Goal: Task Accomplishment & Management: Complete application form

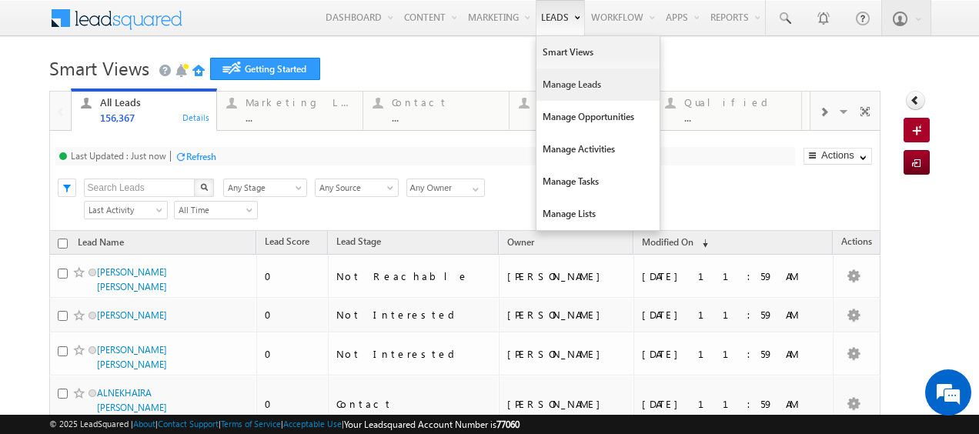
click at [575, 88] on link "Manage Leads" at bounding box center [597, 84] width 123 height 32
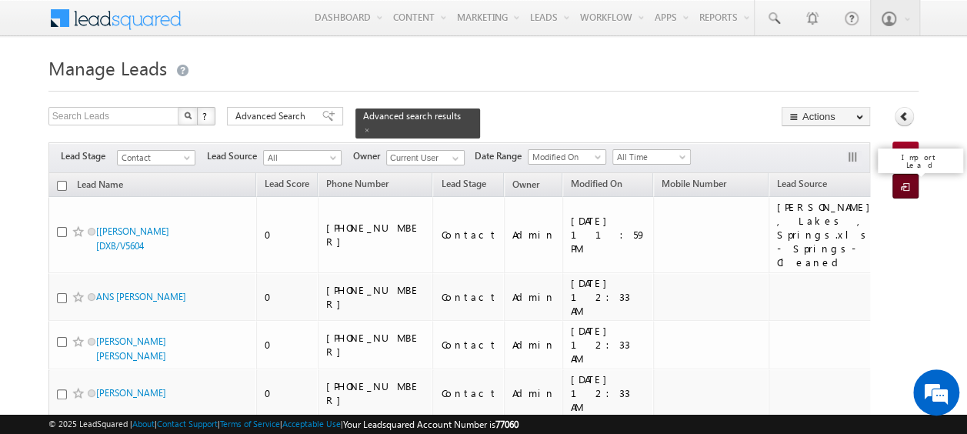
click at [907, 183] on span at bounding box center [908, 187] width 15 height 15
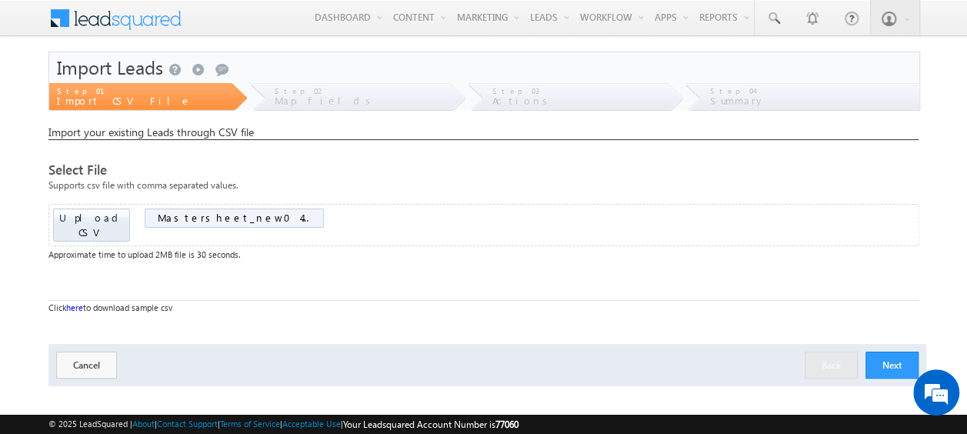
click at [570, 262] on div "Select File Supports csv file with comma separated values. Upload CSV Drop file…" at bounding box center [483, 245] width 870 height 165
click at [884, 352] on button "Next" at bounding box center [892, 365] width 53 height 27
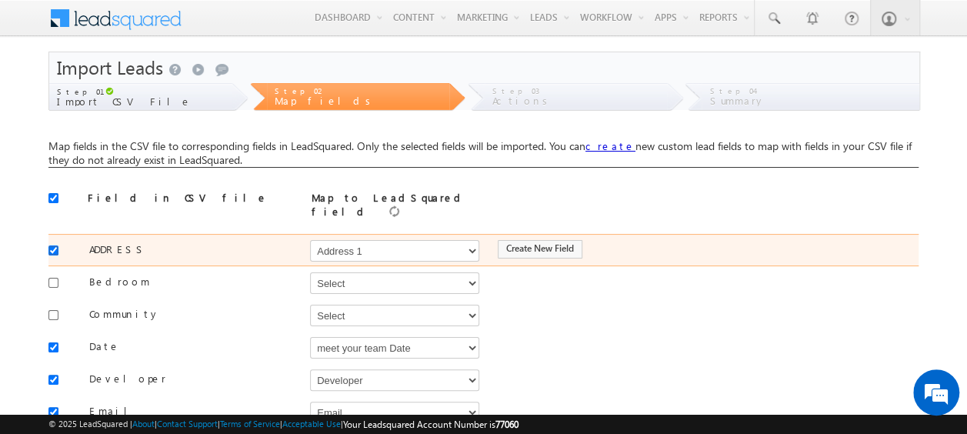
click at [51, 246] on input "checkbox" at bounding box center [53, 251] width 10 height 10
checkbox input "false"
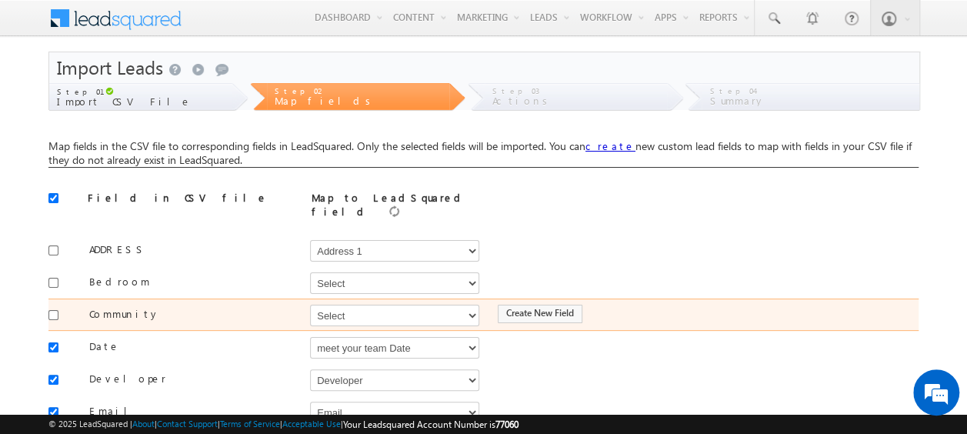
click at [52, 303] on div at bounding box center [57, 314] width 18 height 22
click at [52, 310] on input "checkbox" at bounding box center [53, 315] width 10 height 10
checkbox input "true"
click at [347, 309] on select "Select Select Address 1 Address 2 Budget Building Name Buyer Persona Campaign N…" at bounding box center [394, 316] width 169 height 22
select select "mx_Master_Project"
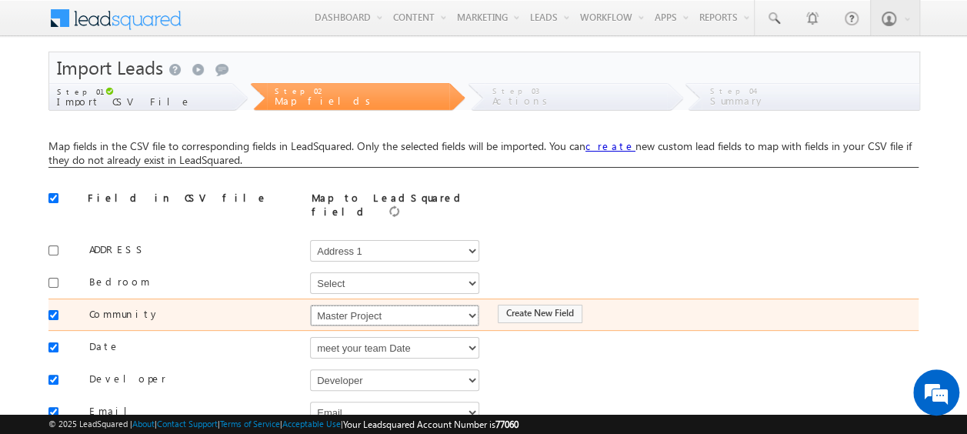
click at [310, 305] on select "Select Select Address 1 Address 2 Budget Building Name Buyer Persona Campaign N…" at bounding box center [394, 316] width 169 height 22
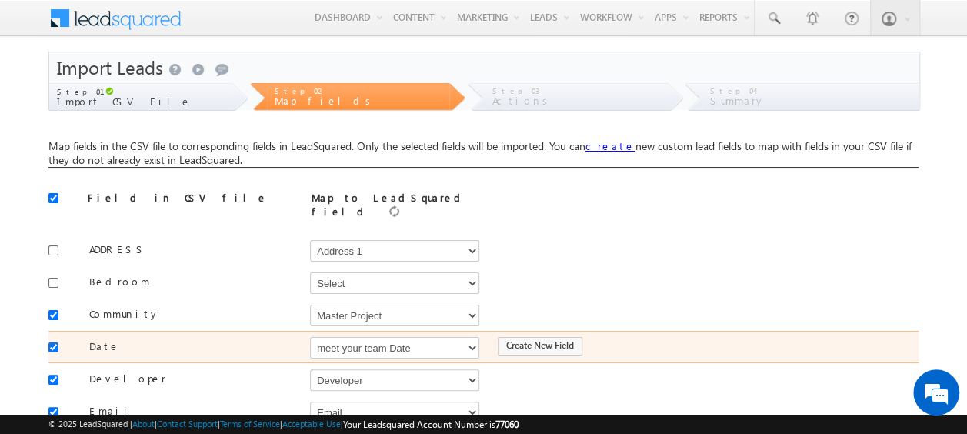
click at [57, 342] on input "checkbox" at bounding box center [53, 347] width 10 height 10
checkbox input "false"
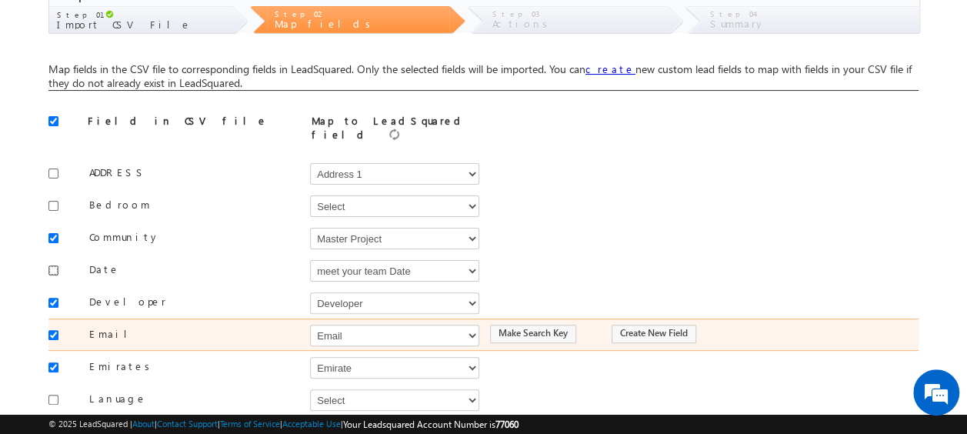
scroll to position [154, 0]
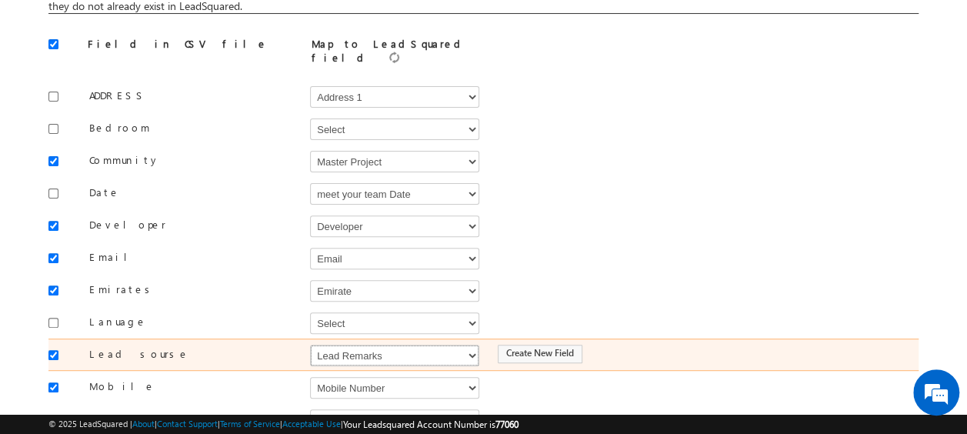
click at [403, 345] on select "Select Select Address 1 Address 2 Budget Building Name Buyer Persona Campaign N…" at bounding box center [394, 356] width 169 height 22
select select "Source"
click at [310, 345] on select "Select Select Address 1 Address 2 Budget Building Name Buyer Persona Campaign N…" at bounding box center [394, 356] width 169 height 22
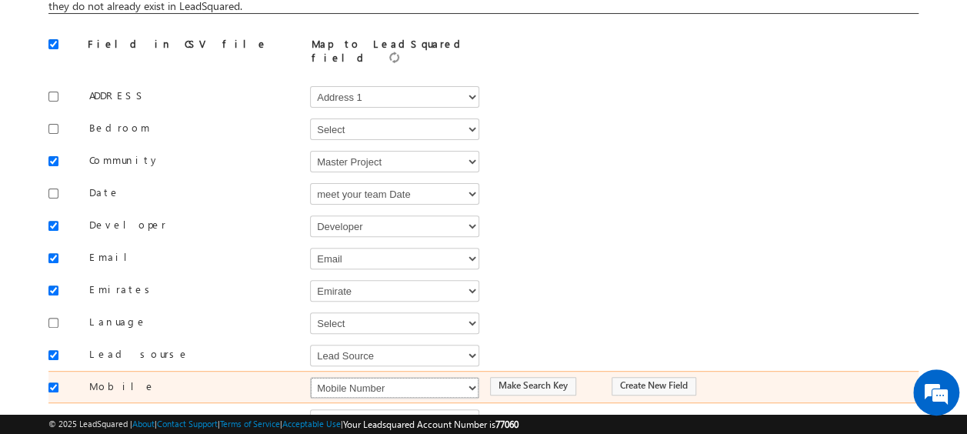
click at [383, 377] on select "Select Select Address 1 Address 2 Budget Building Name Buyer Persona Campaign N…" at bounding box center [394, 388] width 169 height 22
select select "Phone"
click at [310, 377] on select "Select Select Address 1 Address 2 Budget Building Name Buyer Persona Campaign N…" at bounding box center [394, 388] width 169 height 22
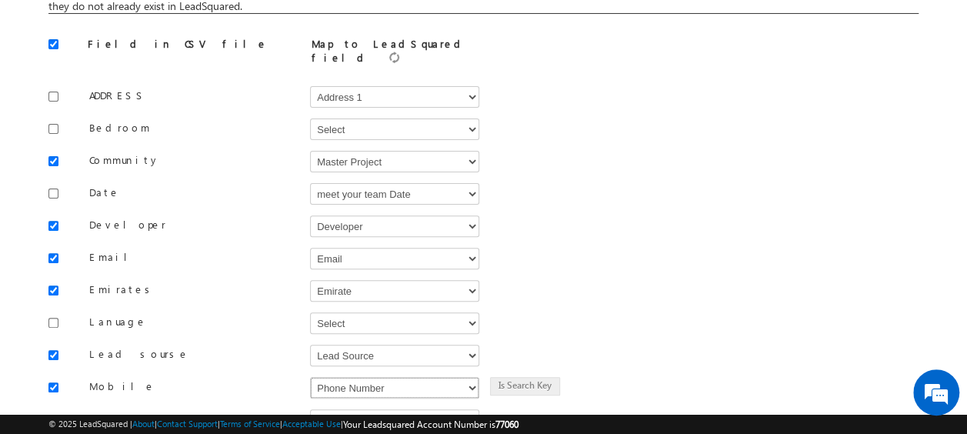
scroll to position [231, 0]
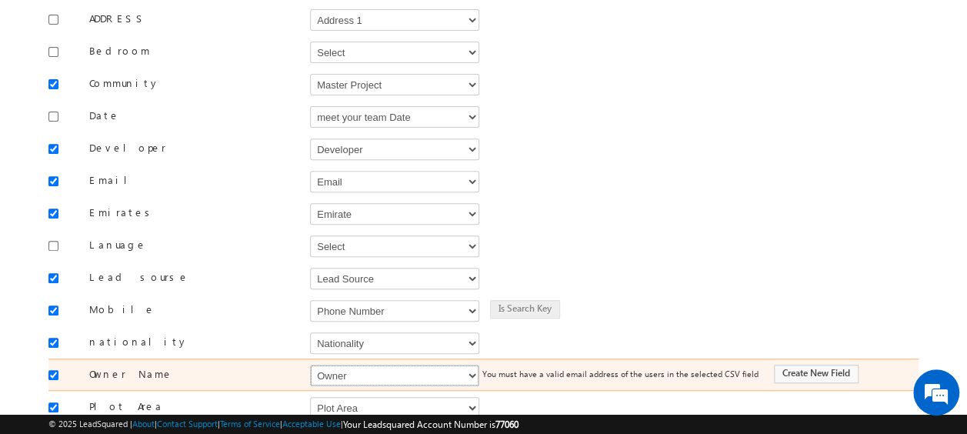
click at [339, 365] on select "Select Select Address 1 Address 2 Budget Building Name Buyer Persona Campaign N…" at bounding box center [394, 376] width 169 height 22
select select "FirstName"
click at [310, 365] on select "Select Select Address 1 Address 2 Budget Building Name Buyer Persona Campaign N…" at bounding box center [394, 376] width 169 height 22
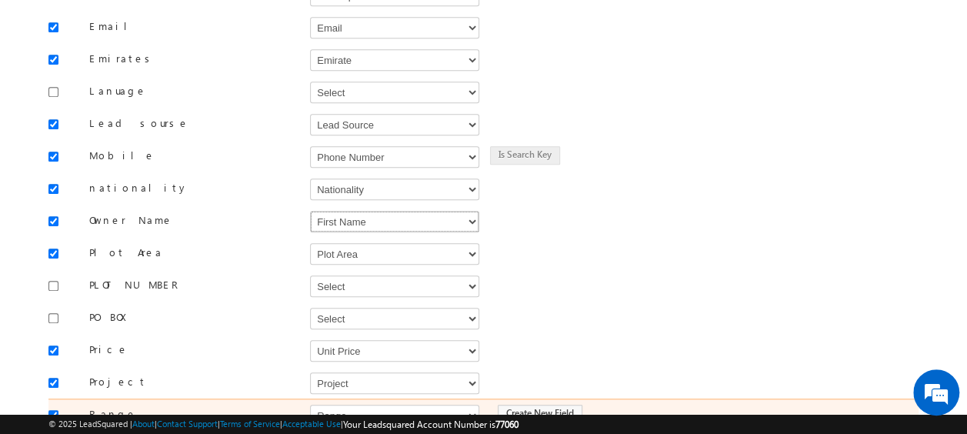
scroll to position [462, 0]
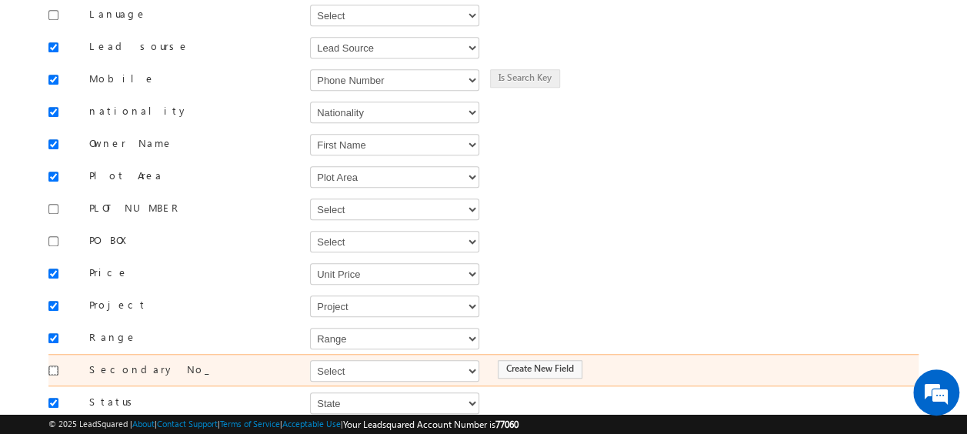
click at [50, 366] on input "checkbox" at bounding box center [53, 371] width 10 height 10
checkbox input "true"
click at [339, 360] on select "Select Select Address 1 Address 2 Budget Building Name Buyer Persona Campaign N…" at bounding box center [394, 371] width 169 height 22
select select "Mobile"
click at [310, 360] on select "Select Select Address 1 Address 2 Budget Building Name Buyer Persona Campaign N…" at bounding box center [394, 371] width 169 height 22
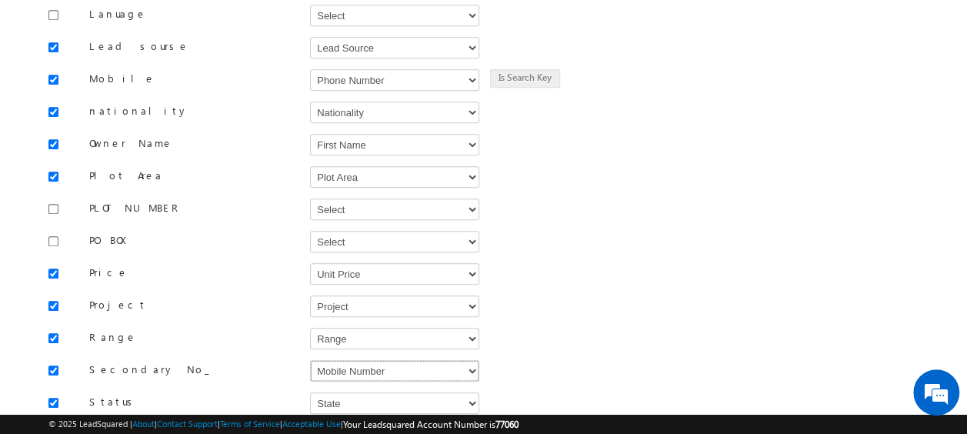
scroll to position [539, 0]
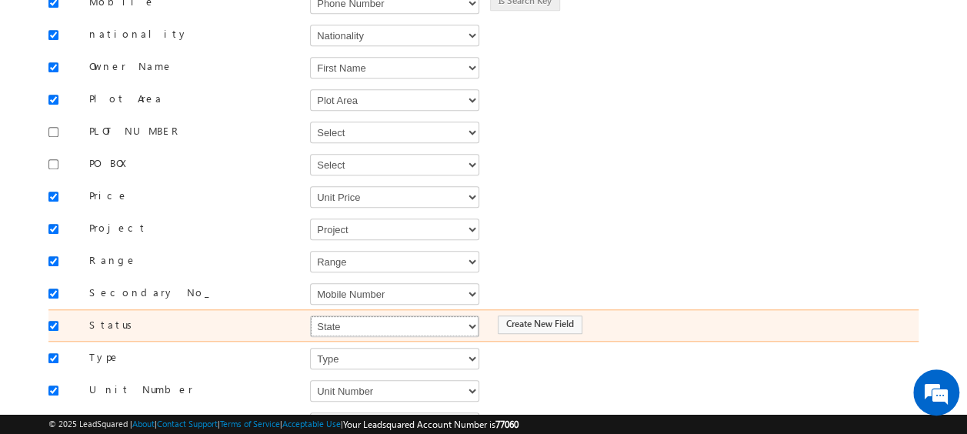
click at [351, 316] on select "Select Select Address 1 Address 2 Budget Building Name Buyer Persona Campaign N…" at bounding box center [394, 327] width 169 height 22
select select "mx_DNCR_Status"
click at [310, 316] on select "Select Select Address 1 Address 2 Budget Building Name Buyer Persona Campaign N…" at bounding box center [394, 327] width 169 height 22
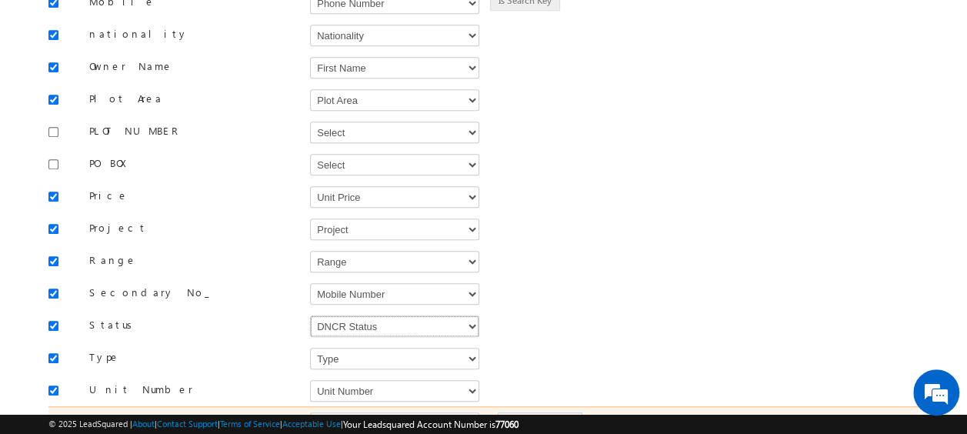
scroll to position [616, 0]
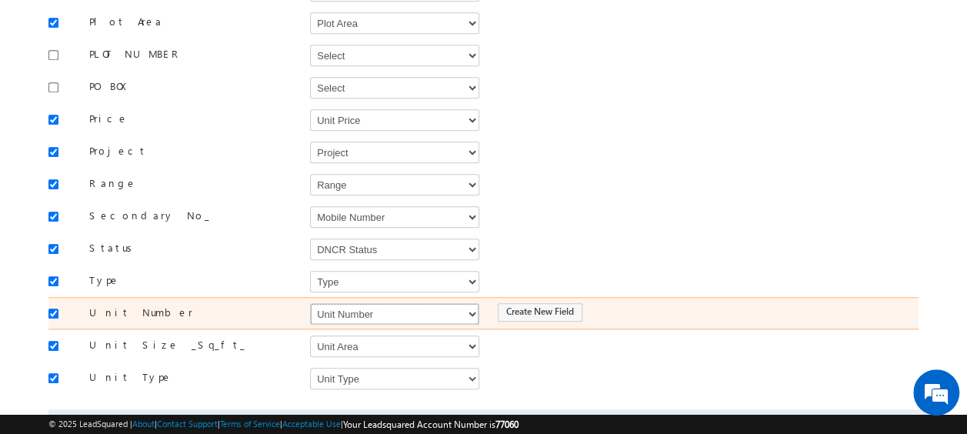
click at [362, 303] on select "Select Select Address 1 Address 2 Budget Building Name Buyer Persona Campaign N…" at bounding box center [394, 314] width 169 height 22
select select "mx_Unit_No"
click at [310, 303] on select "Select Select Address 1 Address 2 Budget Building Name Buyer Persona Campaign N…" at bounding box center [394, 314] width 169 height 22
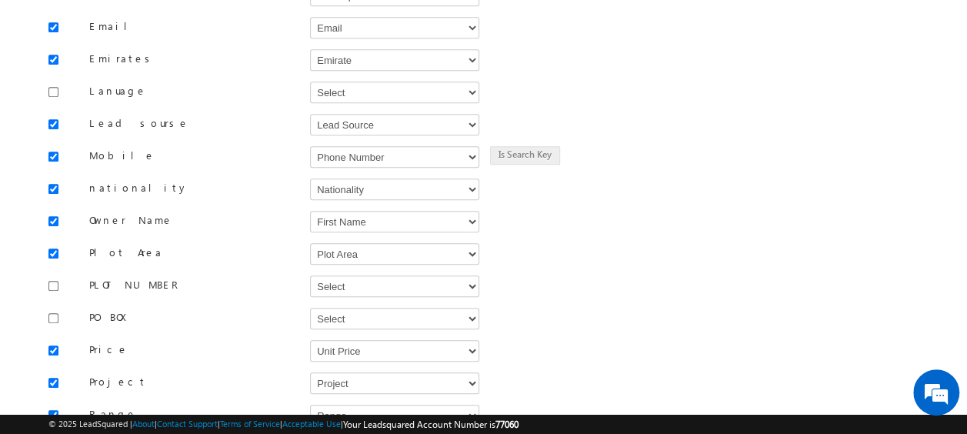
scroll to position [675, 0]
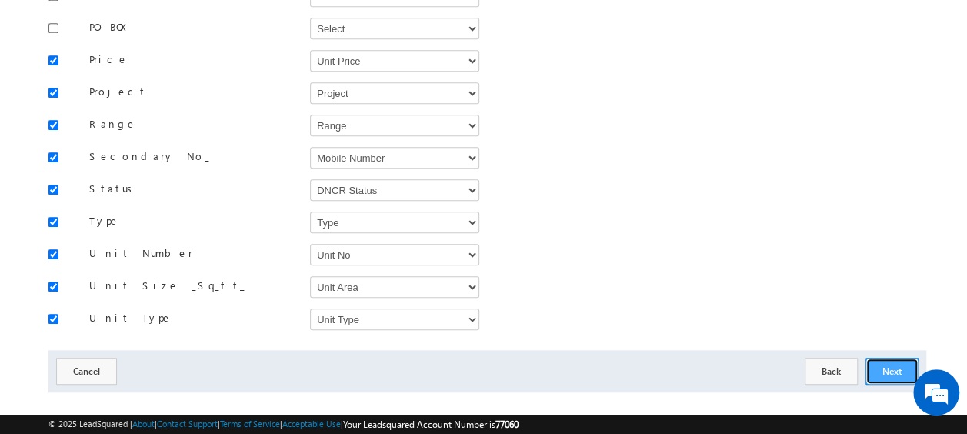
click at [888, 358] on button "Next" at bounding box center [892, 371] width 53 height 27
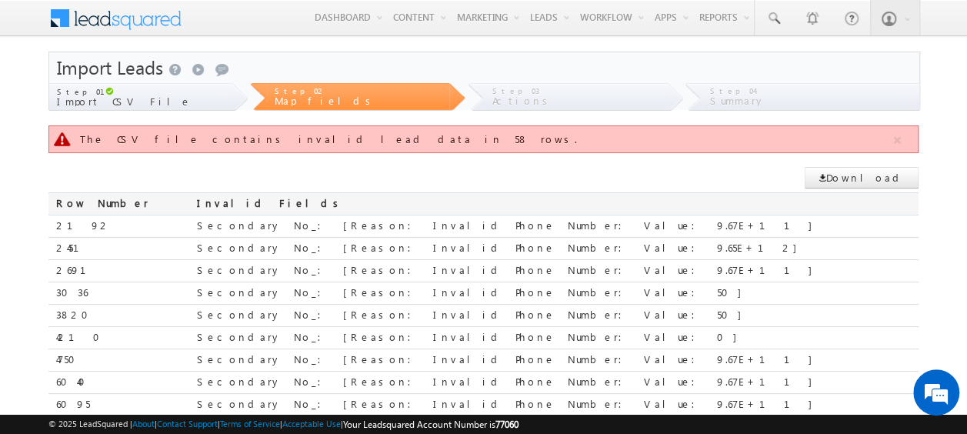
scroll to position [308, 0]
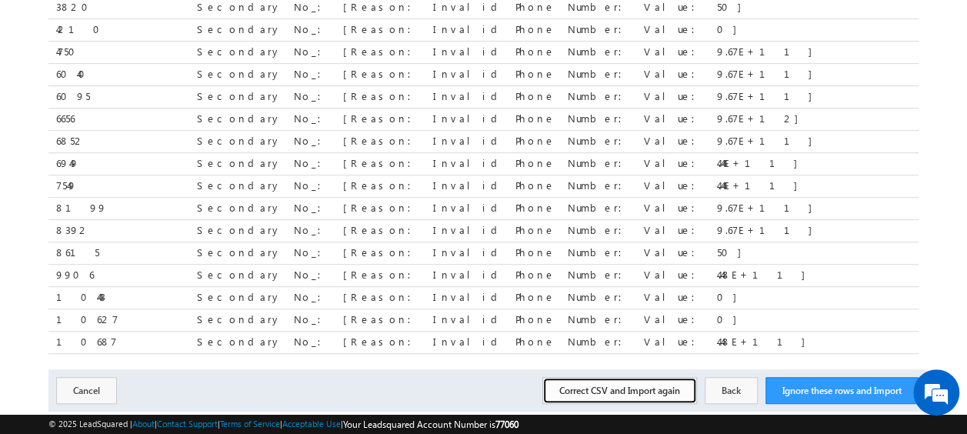
click at [610, 383] on button "Correct CSV and Import again" at bounding box center [620, 390] width 155 height 27
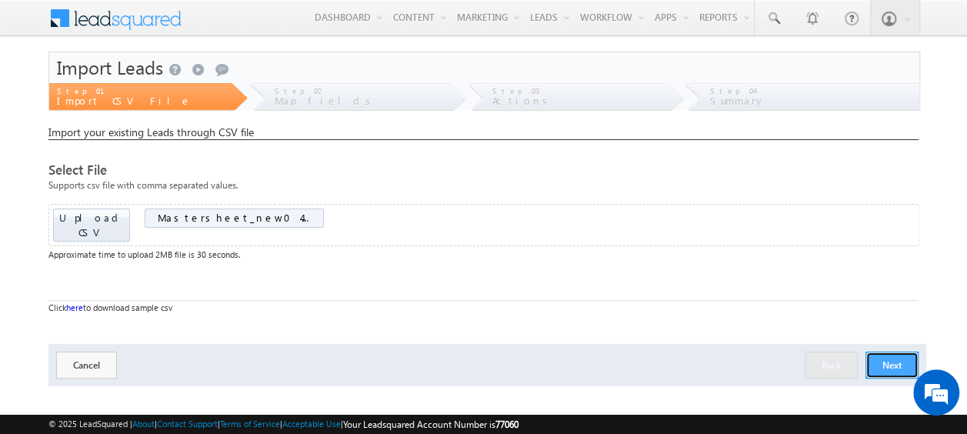
click at [891, 352] on button "Next" at bounding box center [892, 365] width 53 height 27
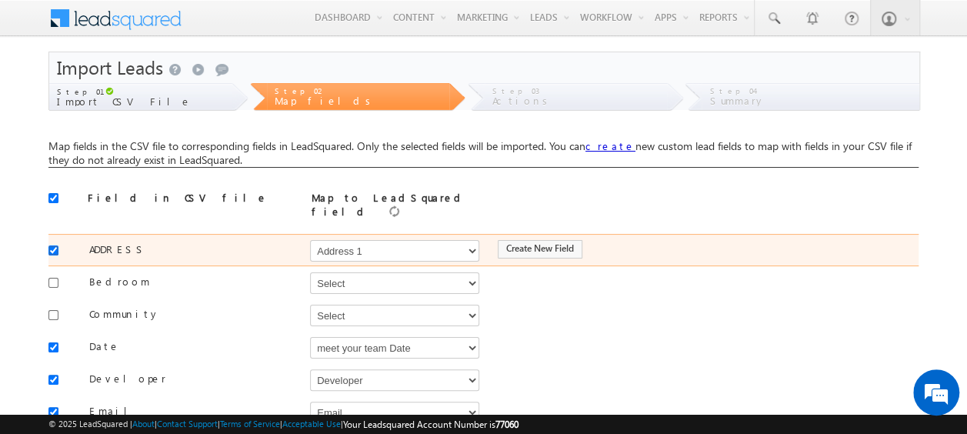
click at [55, 246] on input "checkbox" at bounding box center [53, 251] width 10 height 10
checkbox input "false"
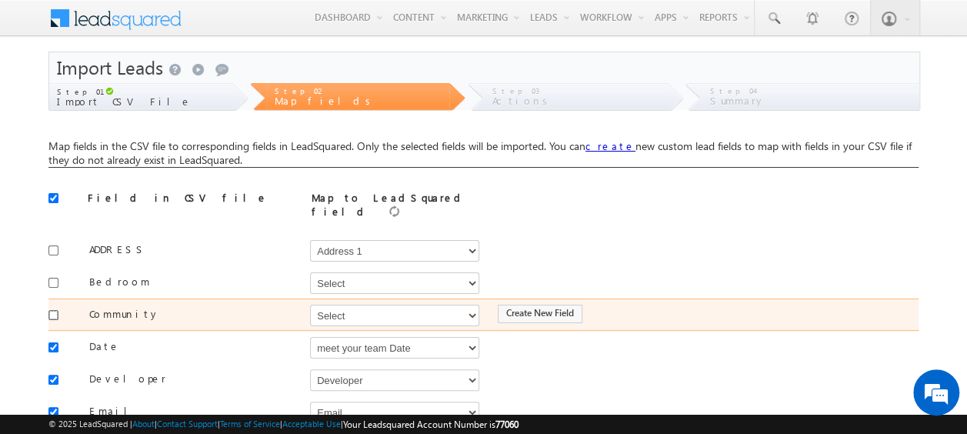
click at [52, 310] on input "checkbox" at bounding box center [53, 315] width 10 height 10
checkbox input "true"
click at [346, 308] on select "Select Select Address 1 Address 2 Budget Building Name Buyer Persona Campaign N…" at bounding box center [394, 316] width 169 height 22
select select "mx_Master_Project"
click at [310, 305] on select "Select Select Address 1 Address 2 Budget Building Name Buyer Persona Campaign N…" at bounding box center [394, 316] width 169 height 22
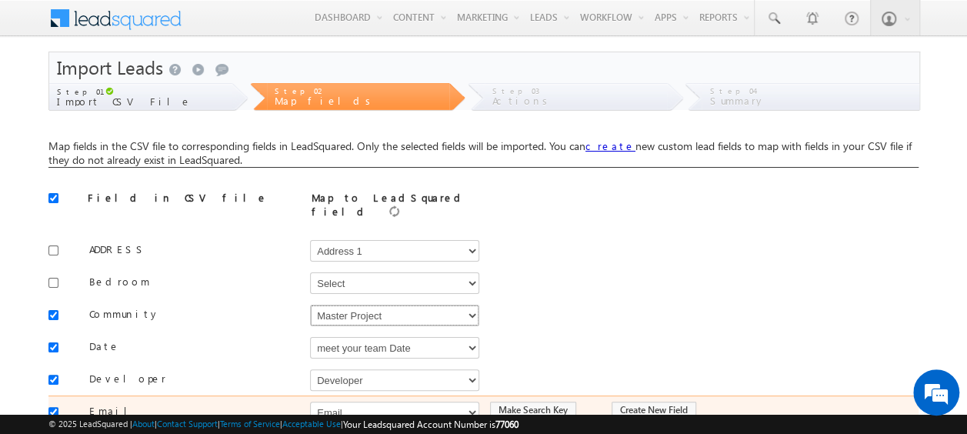
scroll to position [77, 0]
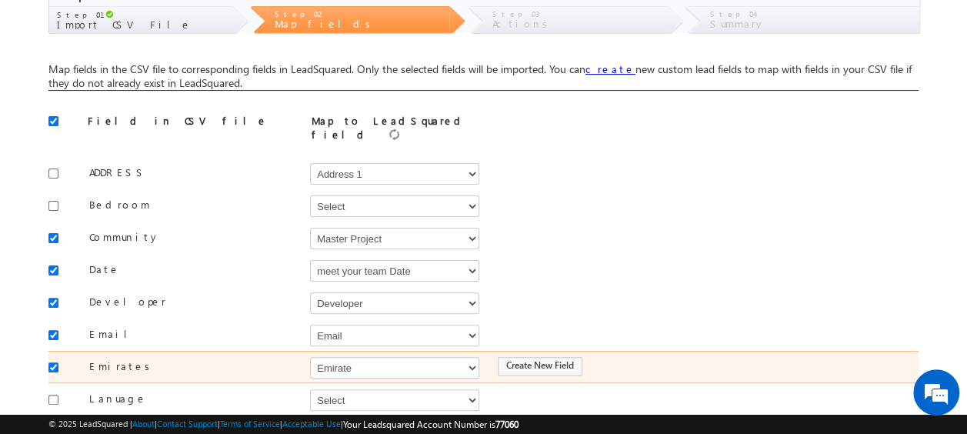
click at [75, 359] on label "Emirates" at bounding box center [165, 366] width 201 height 14
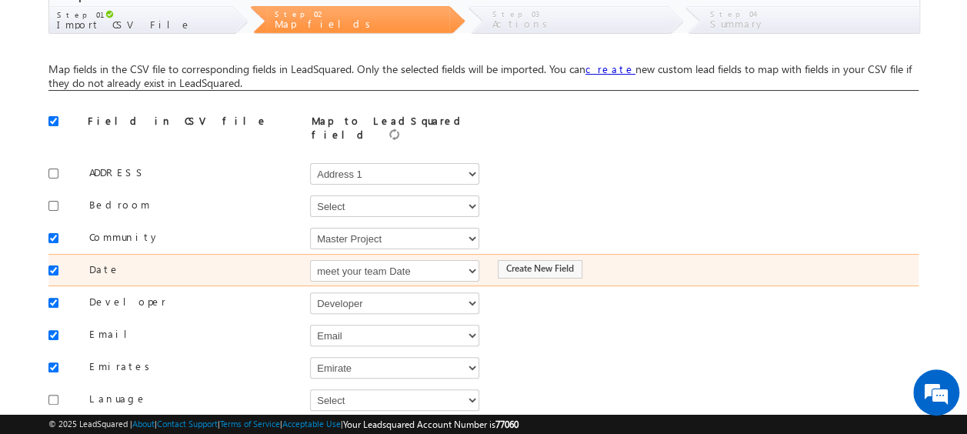
click at [60, 259] on div at bounding box center [57, 270] width 18 height 22
click at [53, 266] on input "checkbox" at bounding box center [53, 271] width 10 height 10
checkbox input "false"
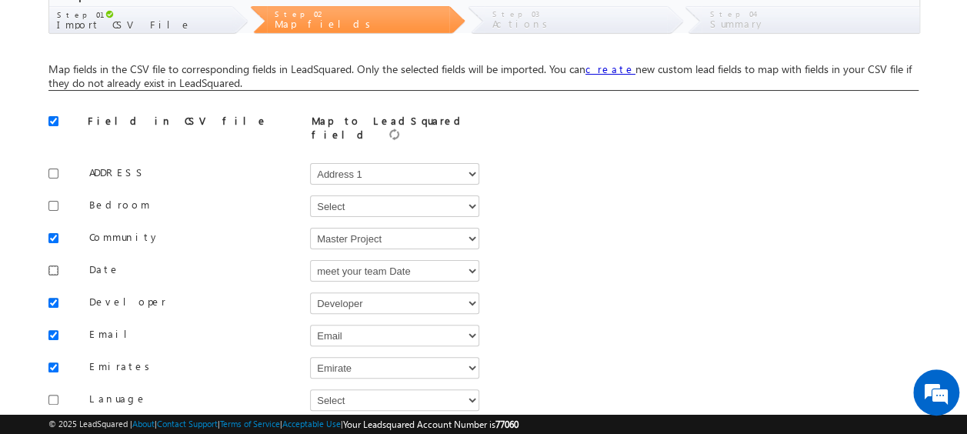
scroll to position [154, 0]
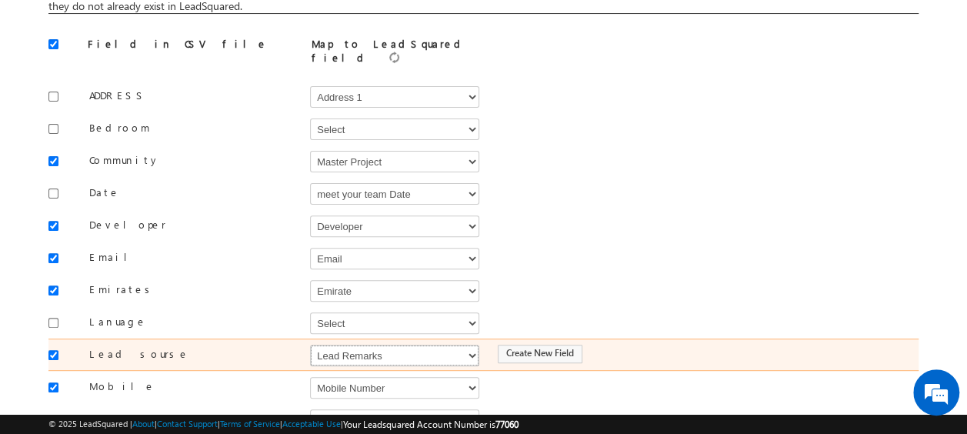
click at [368, 346] on select "Select Select Address 1 Address 2 Budget Building Name Buyer Persona Campaign N…" at bounding box center [394, 356] width 169 height 22
select select "Source"
click at [310, 345] on select "Select Select Address 1 Address 2 Budget Building Name Buyer Persona Campaign N…" at bounding box center [394, 356] width 169 height 22
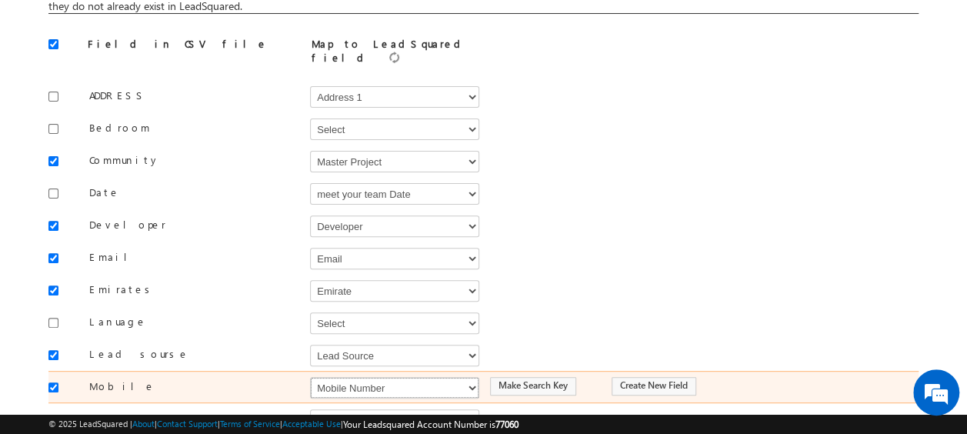
click at [365, 377] on select "Select Select Address 1 Address 2 Budget Building Name Buyer Persona Campaign N…" at bounding box center [394, 388] width 169 height 22
select select "Phone"
click at [310, 377] on select "Select Select Address 1 Address 2 Budget Building Name Buyer Persona Campaign N…" at bounding box center [394, 388] width 169 height 22
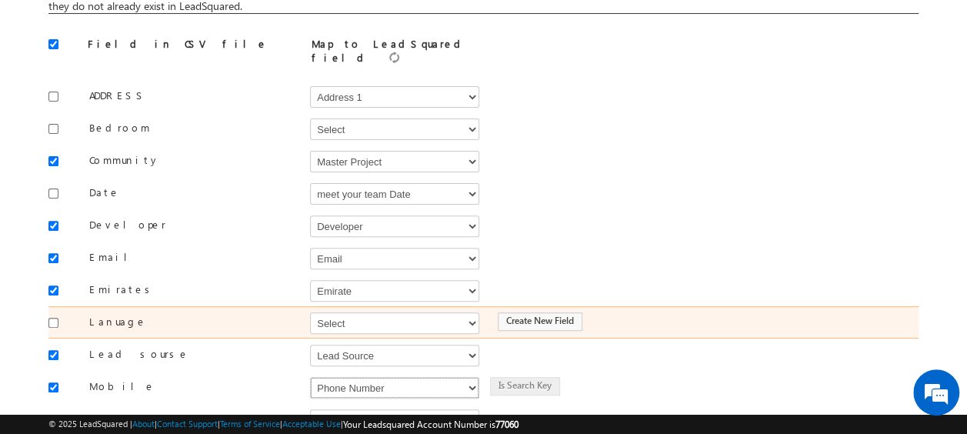
scroll to position [231, 0]
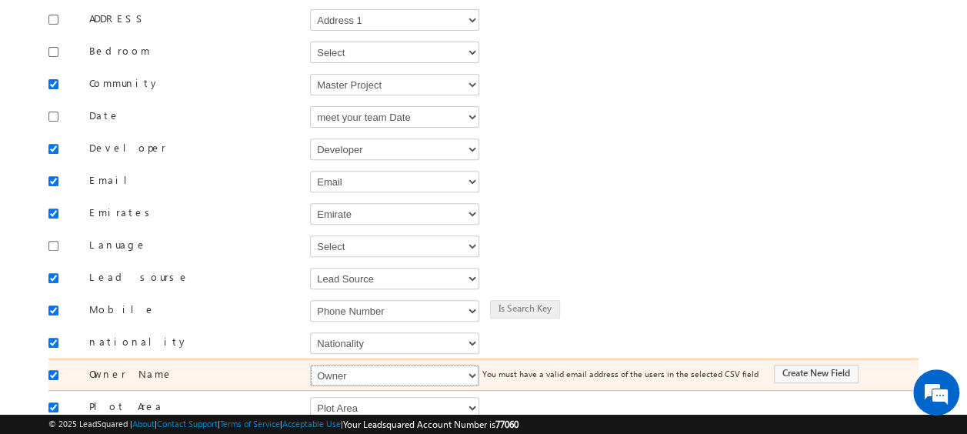
click at [322, 365] on select "Select Select Address 1 Address 2 Budget Building Name Buyer Persona Campaign N…" at bounding box center [394, 376] width 169 height 22
select select "FirstName"
click at [310, 365] on select "Select Select Address 1 Address 2 Budget Building Name Buyer Persona Campaign N…" at bounding box center [394, 376] width 169 height 22
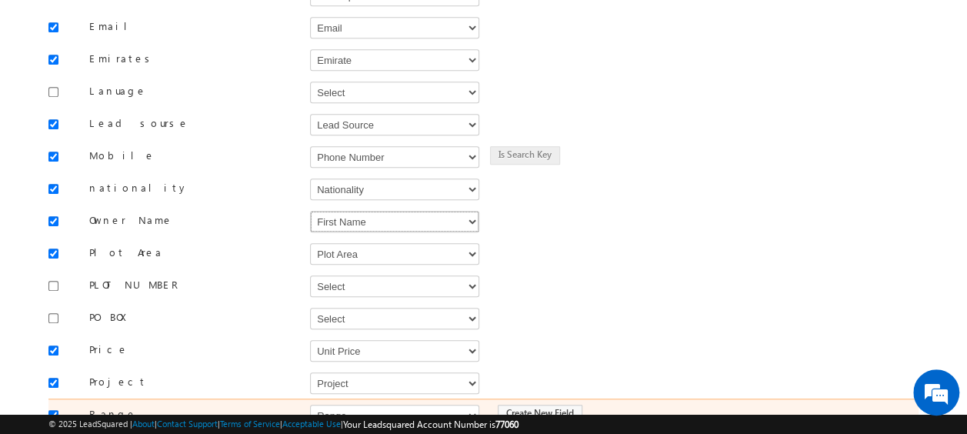
scroll to position [462, 0]
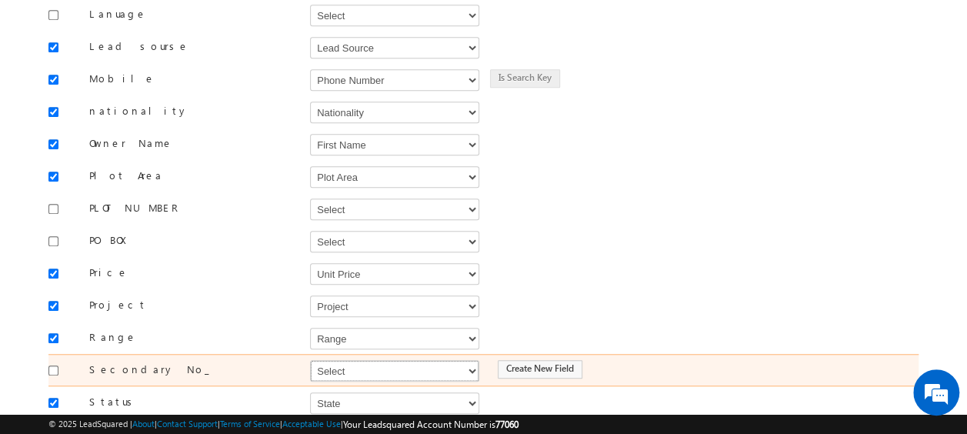
click at [389, 360] on select "Select Select Address 1 Address 2 Budget Building Name Buyer Persona Campaign N…" at bounding box center [394, 371] width 169 height 22
select select "Mobile"
click at [310, 360] on select "Select Select Address 1 Address 2 Budget Building Name Buyer Persona Campaign N…" at bounding box center [394, 371] width 169 height 22
click at [49, 366] on input "checkbox" at bounding box center [53, 371] width 10 height 10
checkbox input "true"
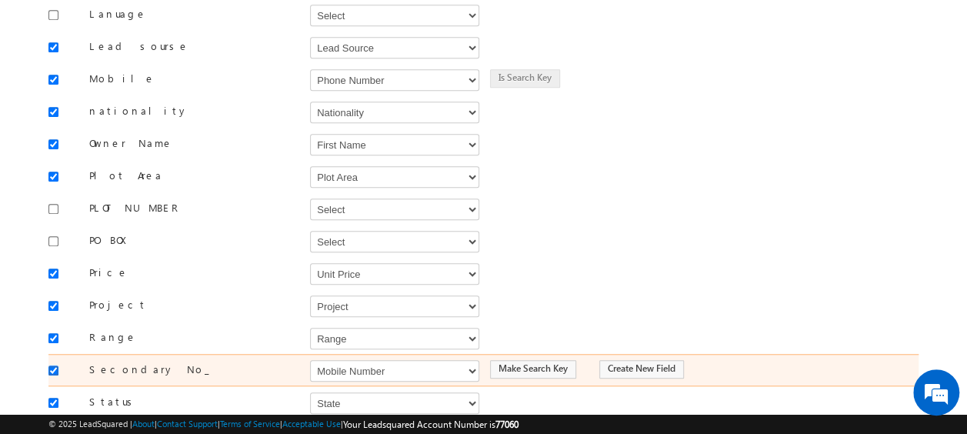
scroll to position [539, 0]
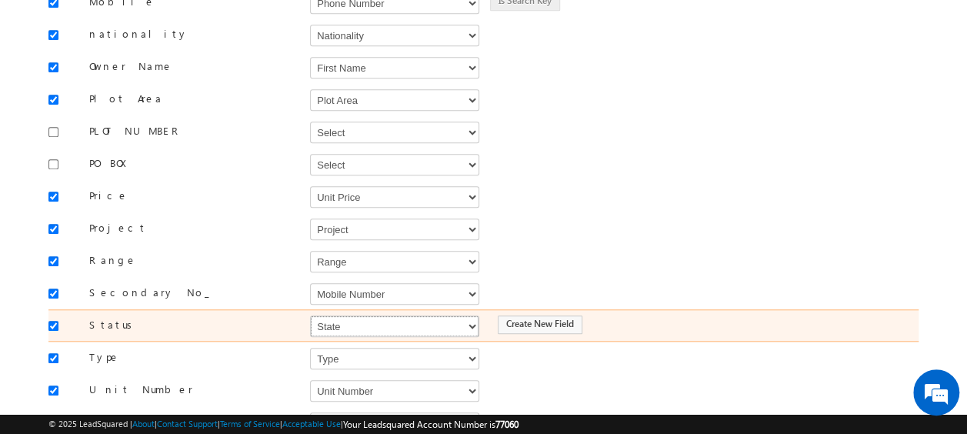
click at [332, 316] on select "Select Select Address 1 Address 2 Budget Building Name Buyer Persona Campaign N…" at bounding box center [394, 327] width 169 height 22
select select "mx_DNCR_Status"
click at [310, 316] on select "Select Select Address 1 Address 2 Budget Building Name Buyer Persona Campaign N…" at bounding box center [394, 327] width 169 height 22
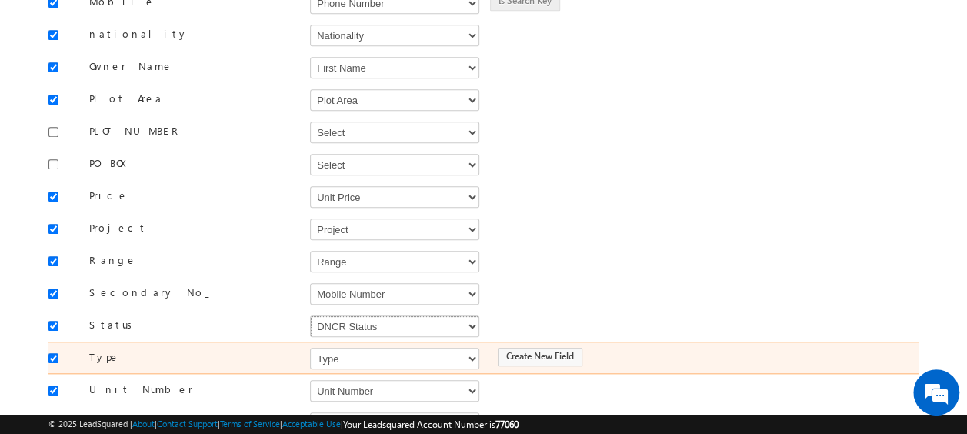
scroll to position [616, 0]
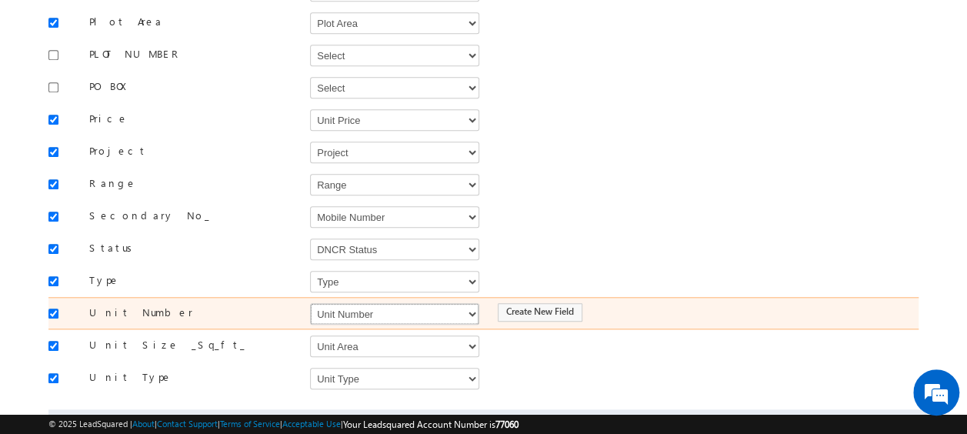
click at [339, 303] on select "Select Select Address 1 Address 2 Budget Building Name Buyer Persona Campaign N…" at bounding box center [394, 314] width 169 height 22
select select "mx_Unit_No"
click at [310, 303] on select "Select Select Address 1 Address 2 Budget Building Name Buyer Persona Campaign N…" at bounding box center [394, 314] width 169 height 22
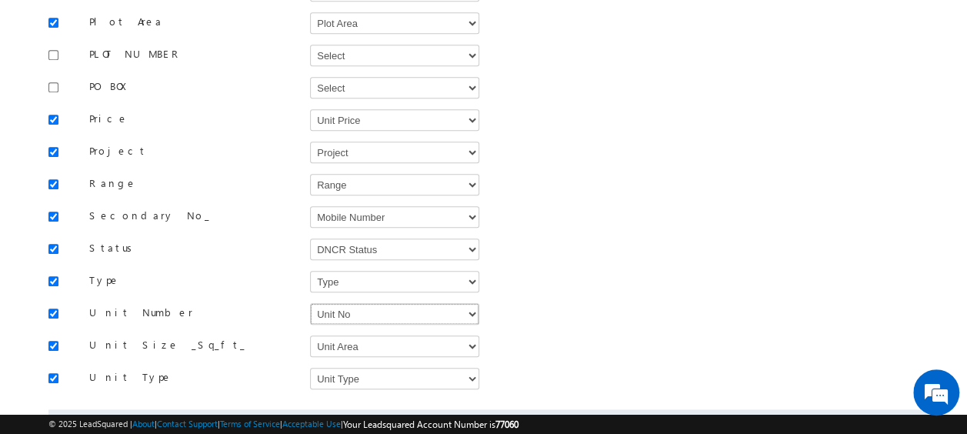
scroll to position [675, 0]
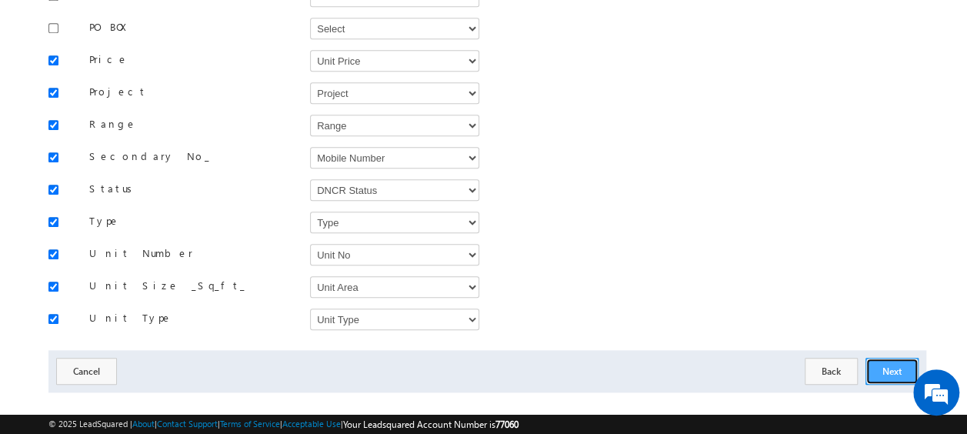
click at [897, 358] on button "Next" at bounding box center [892, 371] width 53 height 27
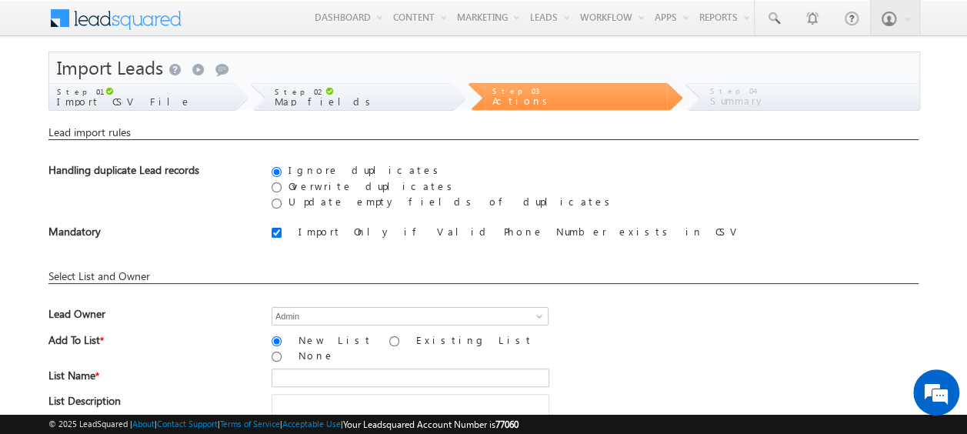
scroll to position [77, 0]
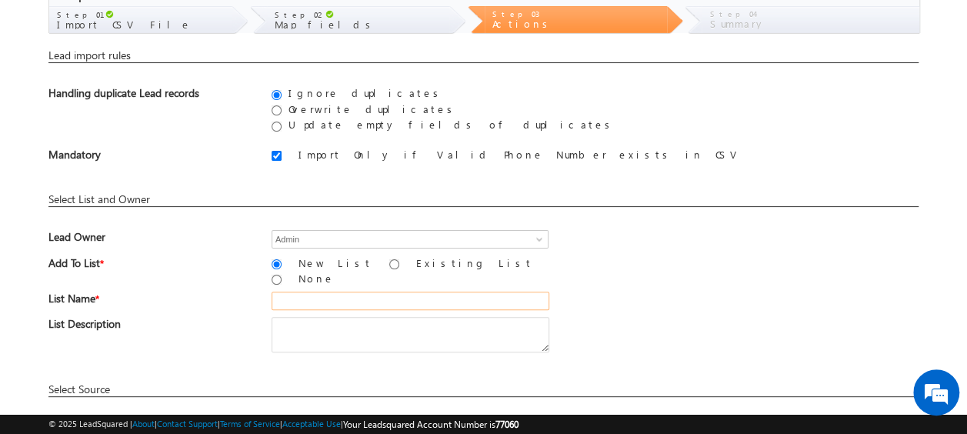
click at [301, 292] on input "text" at bounding box center [411, 301] width 278 height 18
type input "19_Aug_2025"
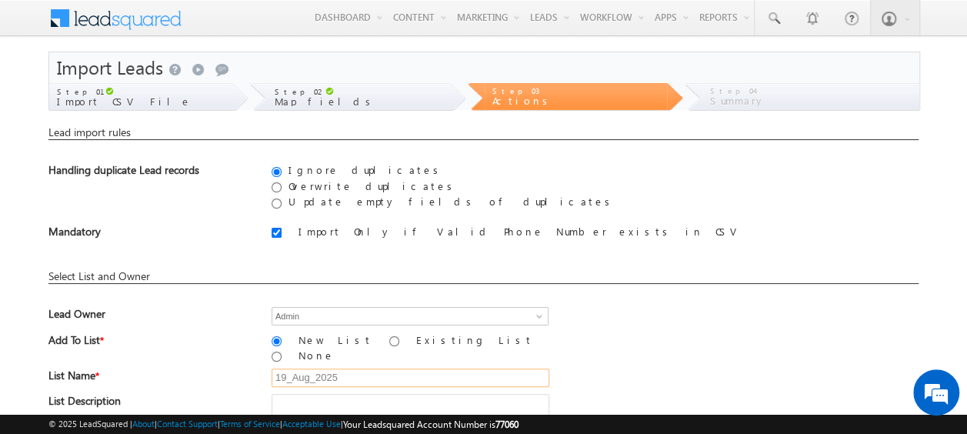
scroll to position [226, 0]
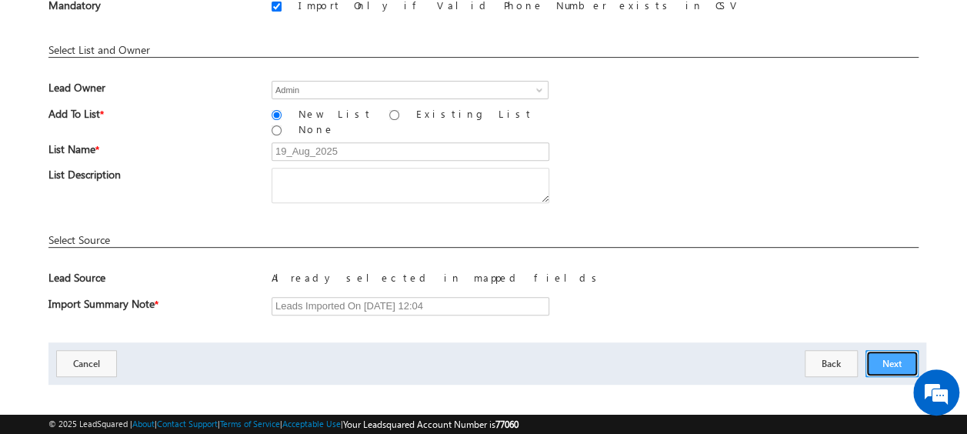
click at [905, 350] on button "Next" at bounding box center [892, 363] width 53 height 27
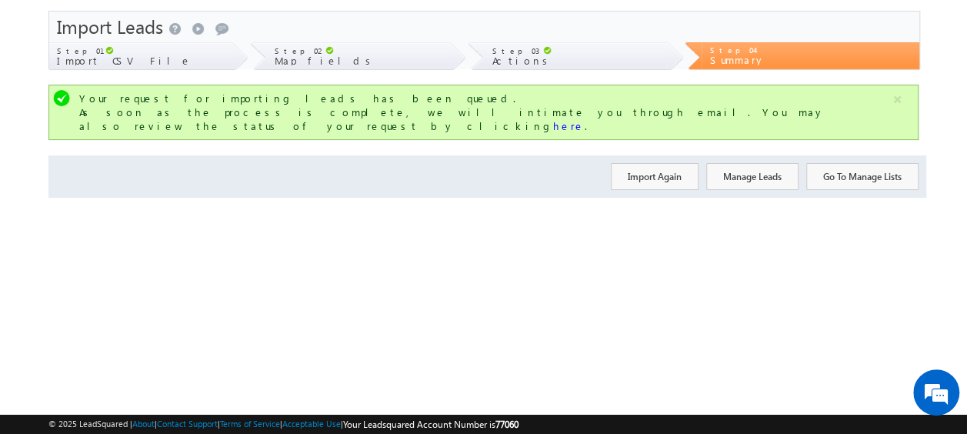
scroll to position [0, 0]
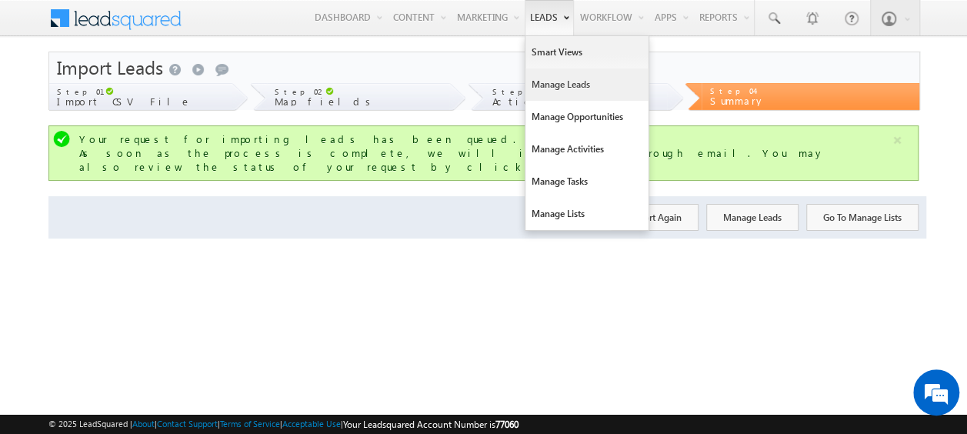
click at [556, 82] on link "Manage Leads" at bounding box center [587, 84] width 123 height 32
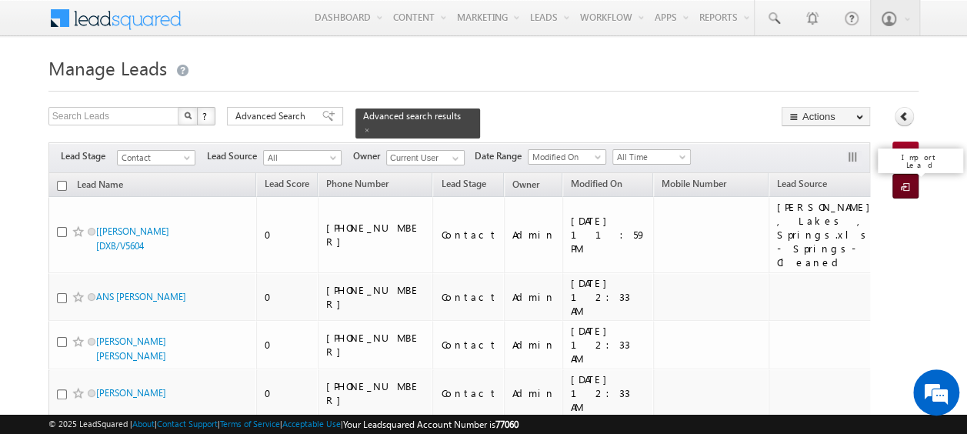
click at [907, 182] on span at bounding box center [908, 187] width 15 height 15
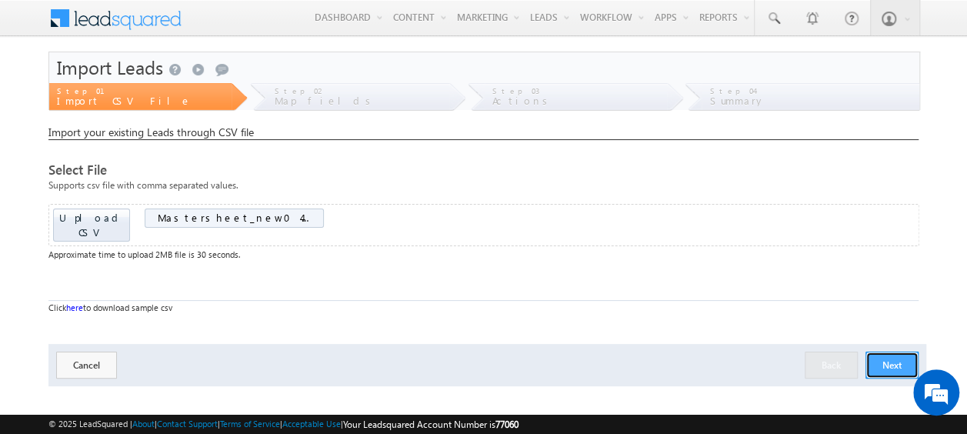
click at [904, 352] on button "Next" at bounding box center [892, 365] width 53 height 27
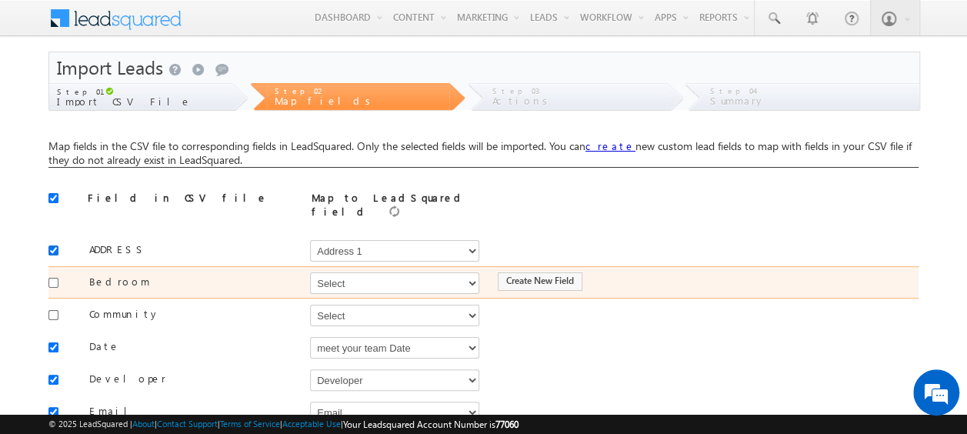
drag, startPoint x: 52, startPoint y: 241, endPoint x: 49, endPoint y: 274, distance: 33.2
click at [52, 246] on input "checkbox" at bounding box center [53, 251] width 10 height 10
checkbox input "false"
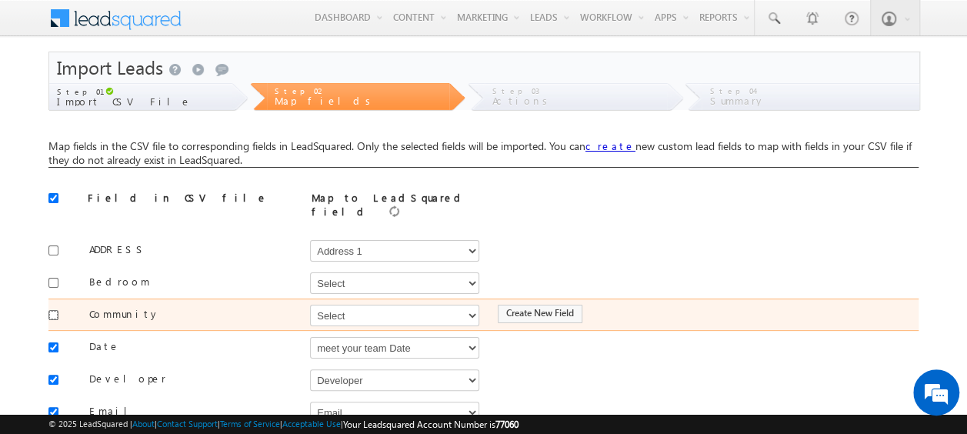
click at [55, 310] on input "checkbox" at bounding box center [53, 315] width 10 height 10
checkbox input "true"
click at [354, 308] on select "Select Select Address 1 Address 2 Budget Building Name Buyer Persona Campaign N…" at bounding box center [394, 316] width 169 height 22
select select "mx_Master_Project"
click at [310, 305] on select "Select Select Address 1 Address 2 Budget Building Name Buyer Persona Campaign N…" at bounding box center [394, 316] width 169 height 22
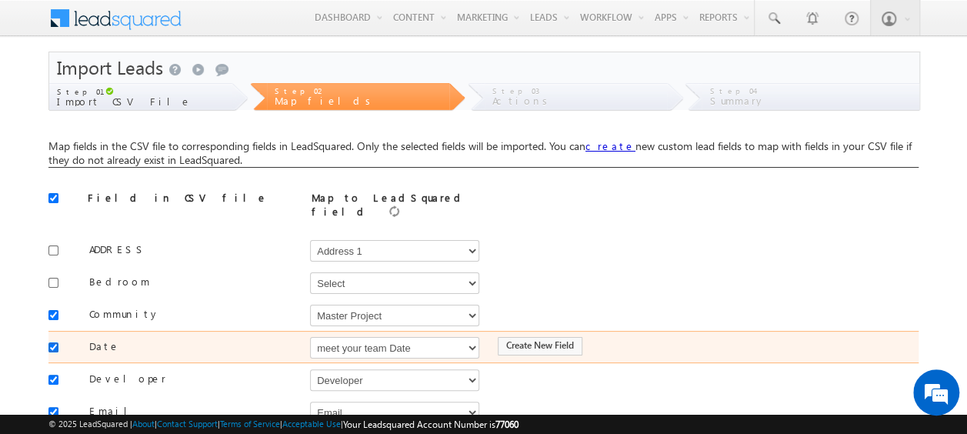
click at [56, 342] on input "checkbox" at bounding box center [53, 347] width 10 height 10
checkbox input "false"
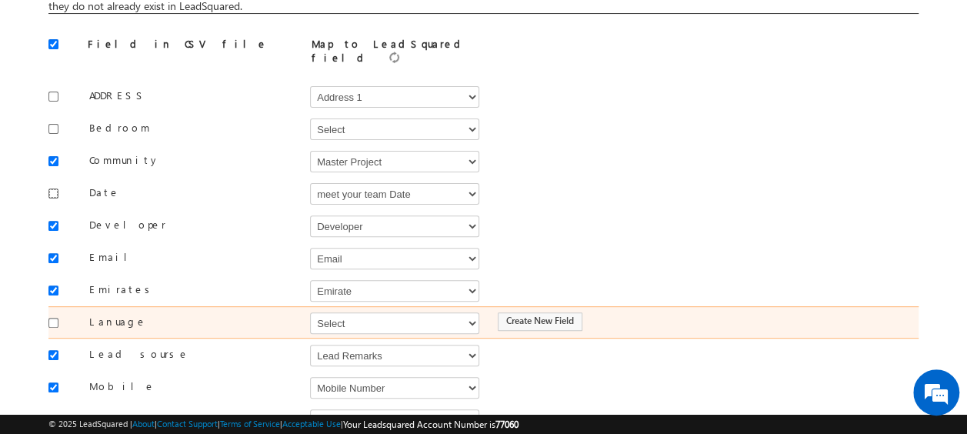
scroll to position [231, 0]
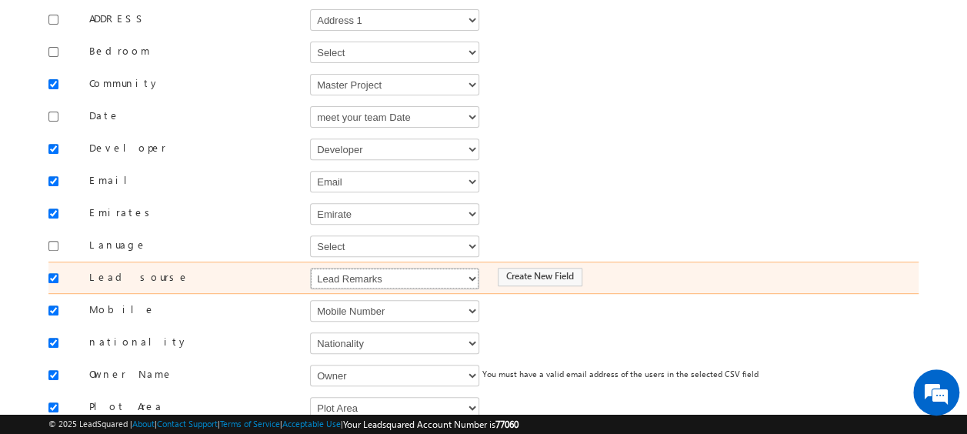
click at [338, 270] on select "Select Select Address 1 Address 2 Budget Building Name Buyer Persona Campaign N…" at bounding box center [394, 279] width 169 height 22
select select "Source"
click at [310, 268] on select "Select Select Address 1 Address 2 Budget Building Name Buyer Persona Campaign N…" at bounding box center [394, 279] width 169 height 22
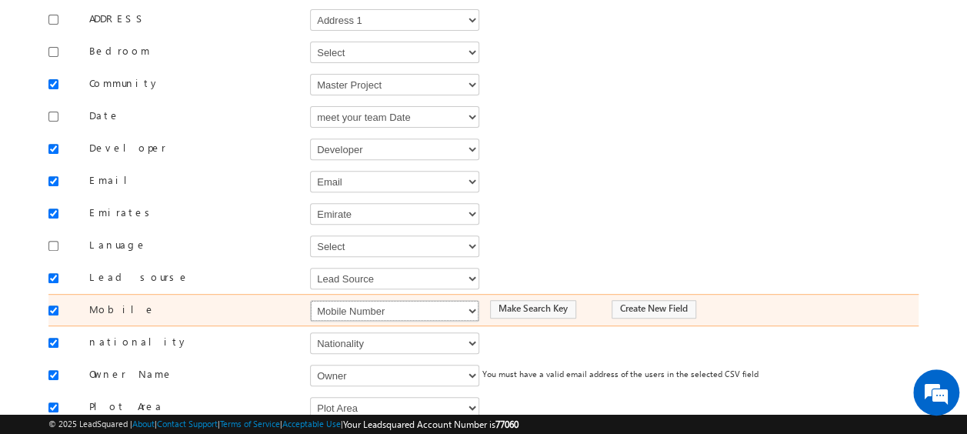
click at [351, 300] on select "Select Select Address 1 Address 2 Budget Building Name Buyer Persona Campaign N…" at bounding box center [394, 311] width 169 height 22
select select "Phone"
click at [310, 300] on select "Select Select Address 1 Address 2 Budget Building Name Buyer Persona Campaign N…" at bounding box center [394, 311] width 169 height 22
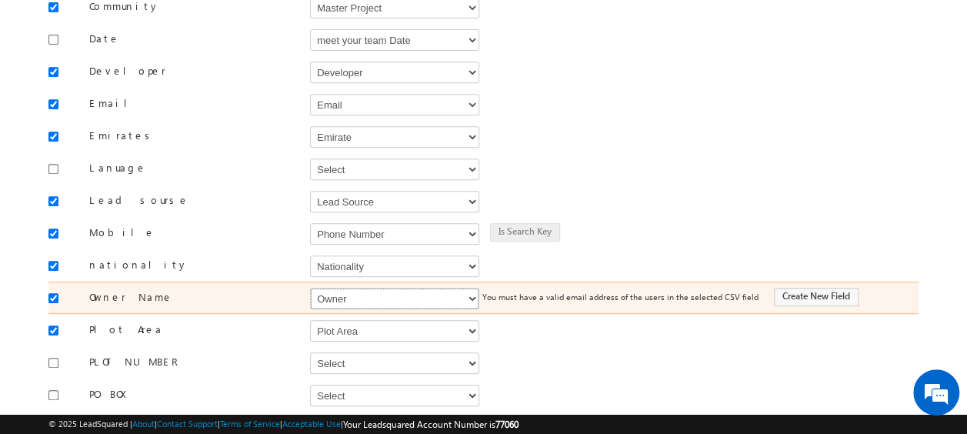
click at [342, 294] on select "Select Select Address 1 Address 2 Budget Building Name Buyer Persona Campaign N…" at bounding box center [394, 299] width 169 height 22
click at [310, 288] on select "Select Select Address 1 Address 2 Budget Building Name Buyer Persona Campaign N…" at bounding box center [394, 299] width 169 height 22
click at [347, 288] on select "Select Select Address 1 Address 2 Budget Building Name Buyer Persona Campaign N…" at bounding box center [394, 299] width 169 height 22
select select "FirstName"
click at [310, 288] on select "Select Select Address 1 Address 2 Budget Building Name Buyer Persona Campaign N…" at bounding box center [394, 299] width 169 height 22
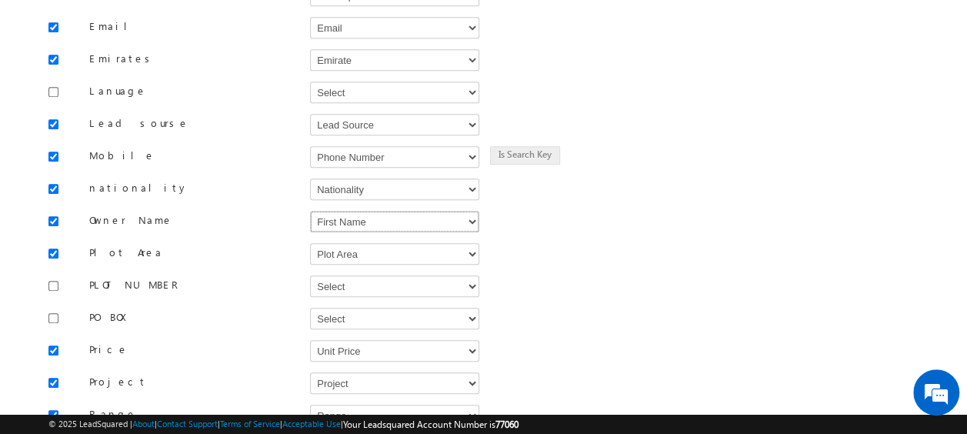
scroll to position [462, 0]
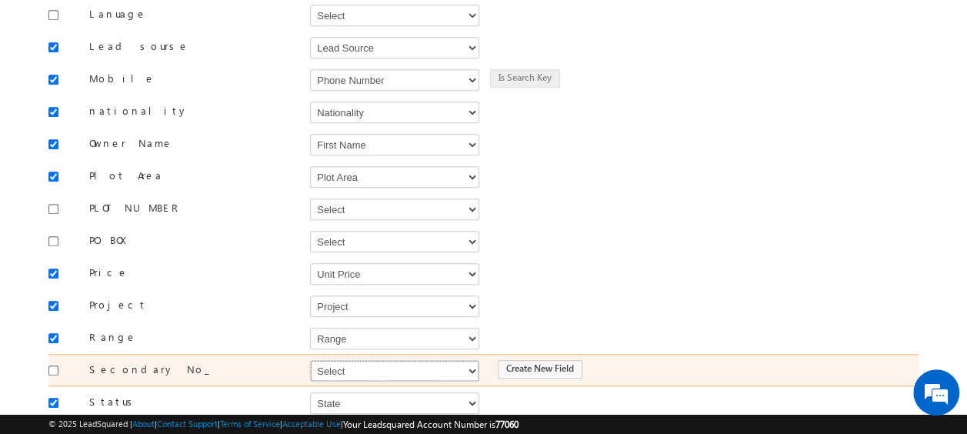
click at [327, 360] on select "Select Select Address 1 Address 2 Budget Building Name Buyer Persona Campaign N…" at bounding box center [394, 371] width 169 height 22
select select "Mobile"
click at [310, 360] on select "Select Select Address 1 Address 2 Budget Building Name Buyer Persona Campaign N…" at bounding box center [394, 371] width 169 height 22
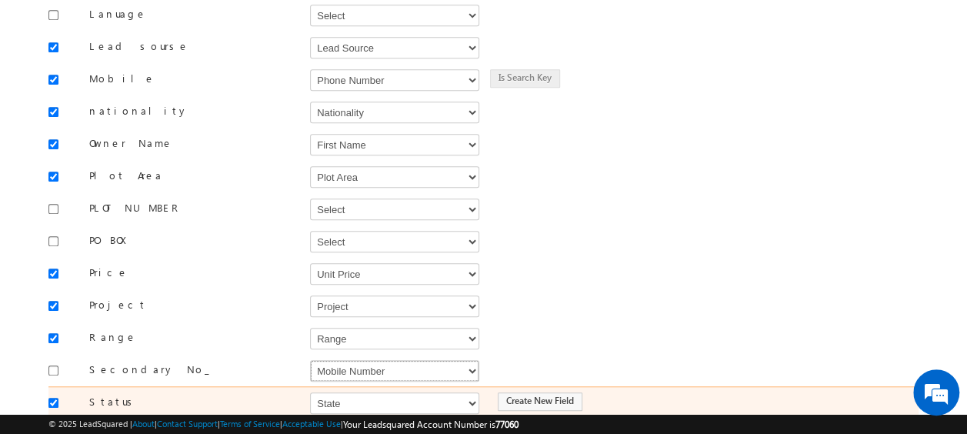
scroll to position [539, 0]
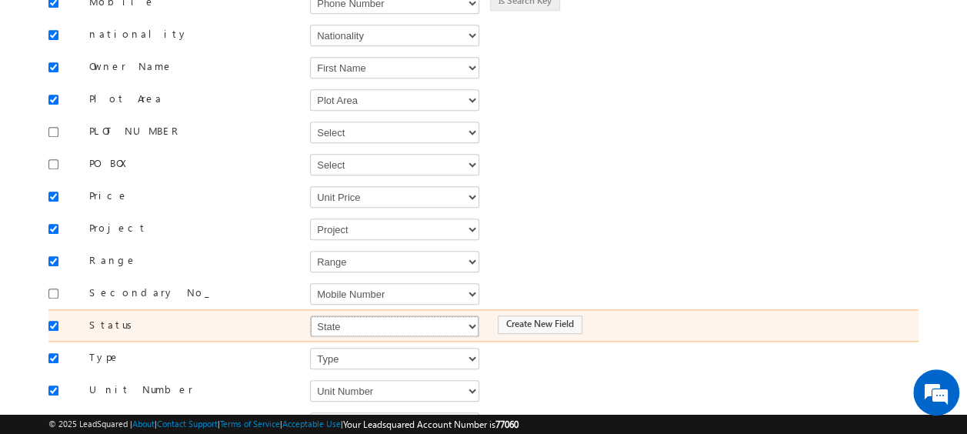
click at [386, 316] on select "Select Select Address 1 Address 2 Budget Building Name Buyer Persona Campaign N…" at bounding box center [394, 327] width 169 height 22
select select "mx_DNCR_Status"
click at [310, 316] on select "Select Select Address 1 Address 2 Budget Building Name Buyer Persona Campaign N…" at bounding box center [394, 327] width 169 height 22
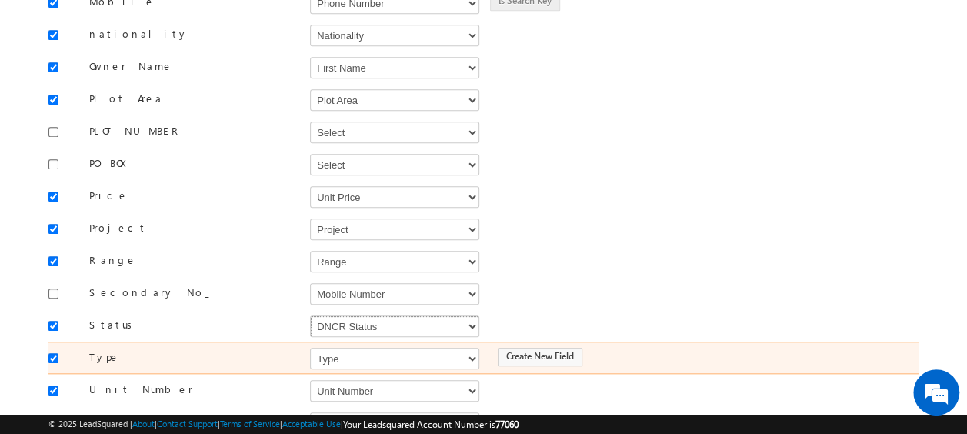
scroll to position [616, 0]
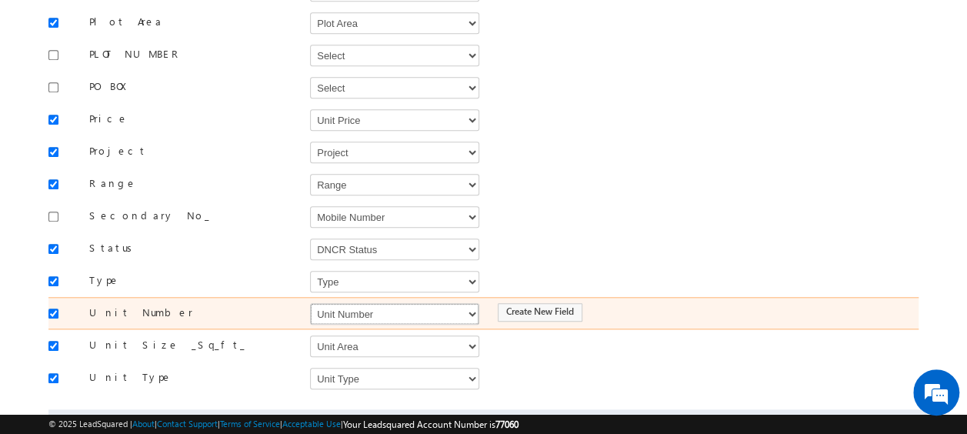
click at [359, 303] on select "Select Select Address 1 Address 2 Budget Building Name Buyer Persona Campaign N…" at bounding box center [394, 314] width 169 height 22
select select "mx_Unit_No"
click at [310, 303] on select "Select Select Address 1 Address 2 Budget Building Name Buyer Persona Campaign N…" at bounding box center [394, 314] width 169 height 22
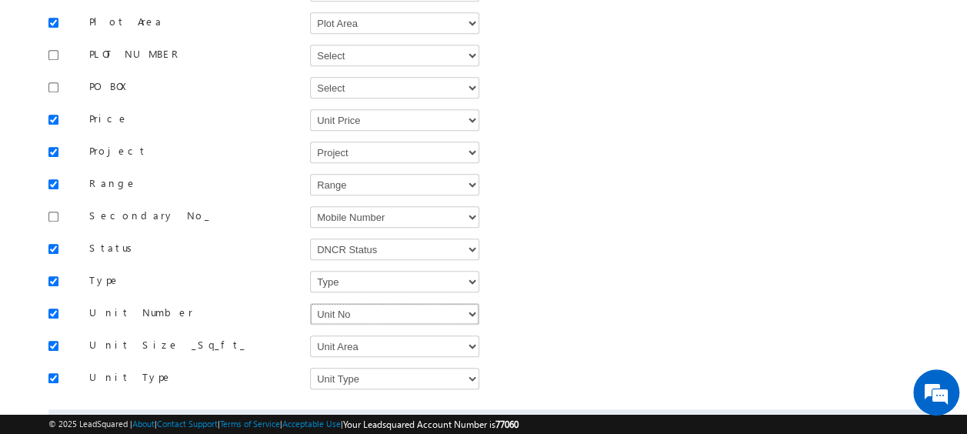
scroll to position [675, 0]
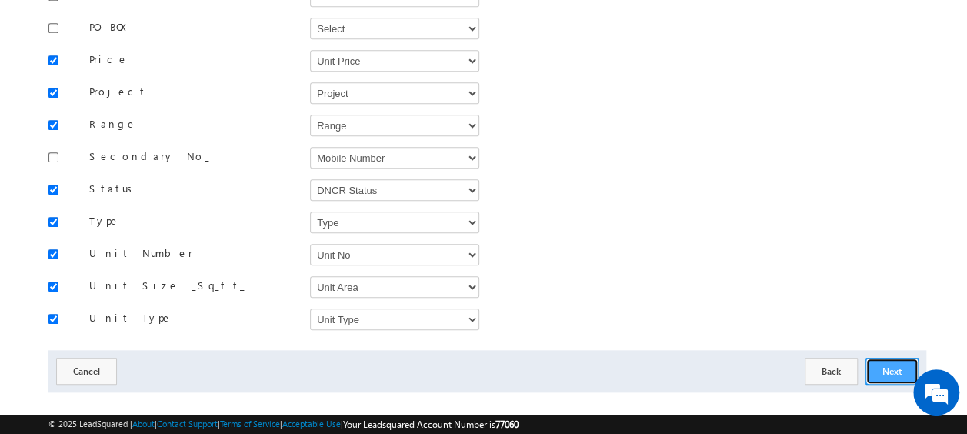
click at [882, 358] on button "Next" at bounding box center [892, 371] width 53 height 27
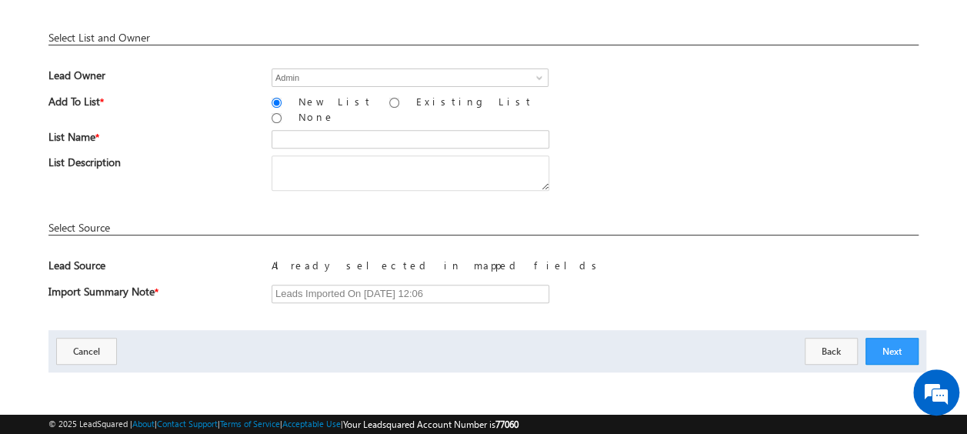
scroll to position [226, 0]
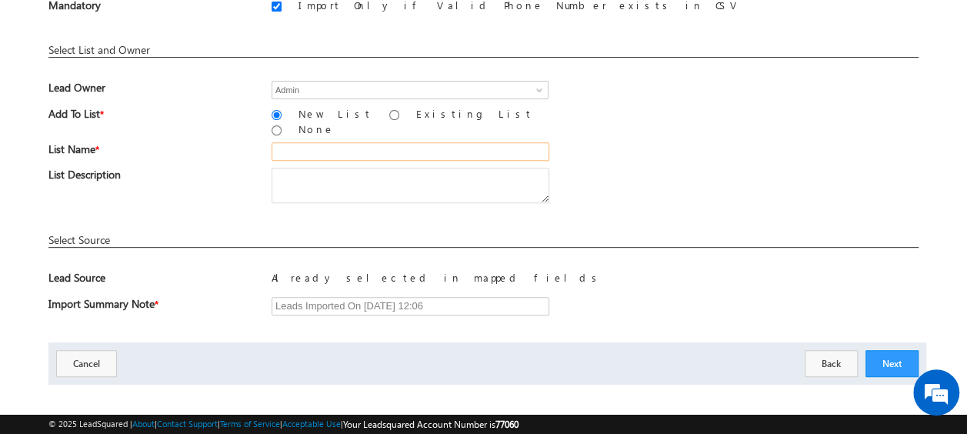
click at [337, 142] on input "text" at bounding box center [411, 151] width 278 height 18
type input "19_Aug_2025_02"
click at [195, 142] on span "List Name *" at bounding box center [148, 153] width 201 height 22
click at [891, 356] on button "Next" at bounding box center [892, 363] width 53 height 27
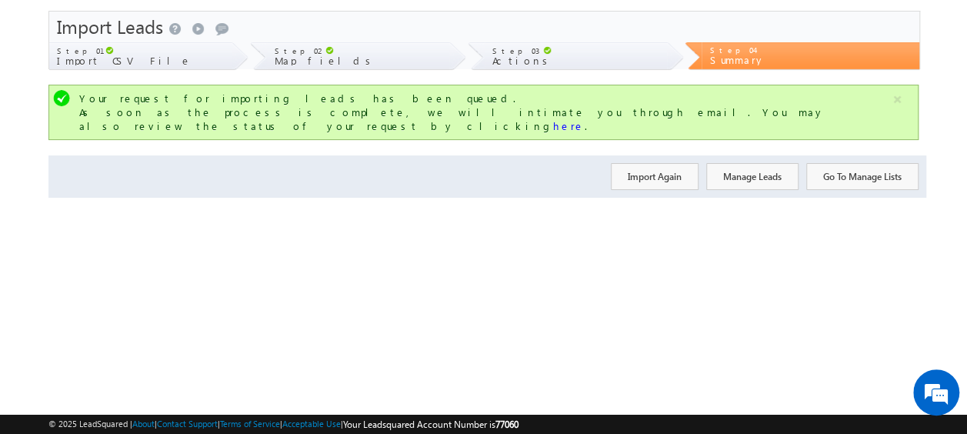
scroll to position [0, 0]
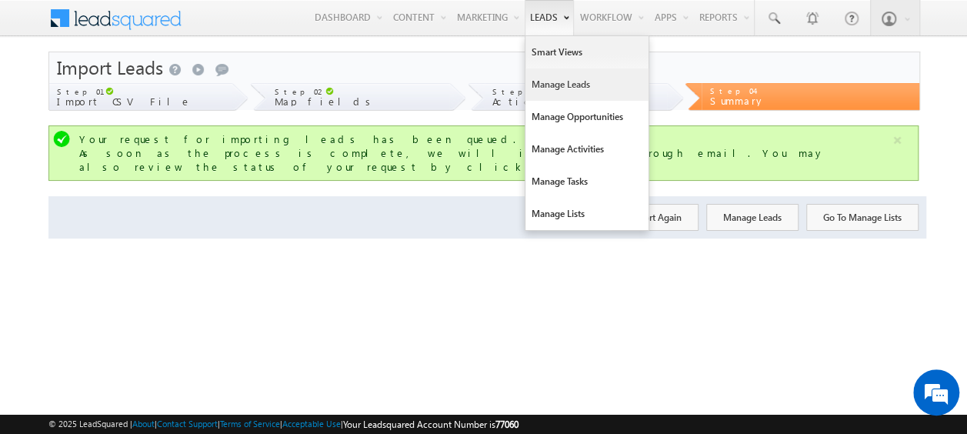
click at [566, 85] on link "Manage Leads" at bounding box center [587, 84] width 123 height 32
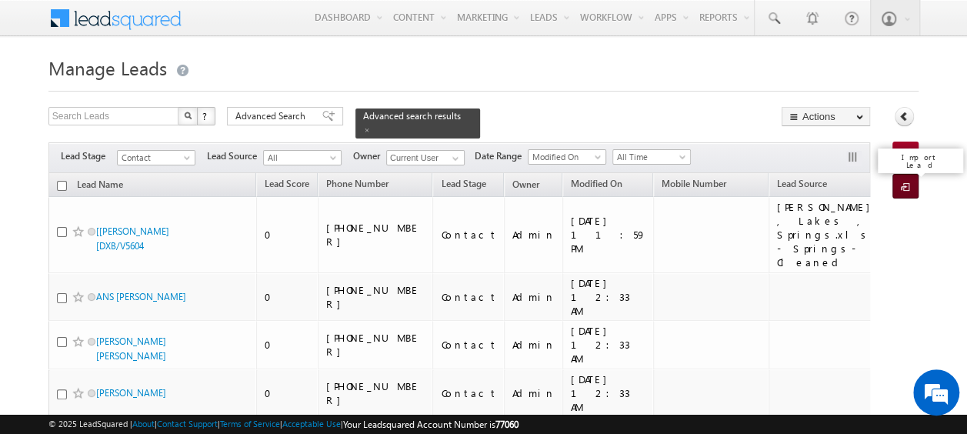
click at [901, 186] on span at bounding box center [908, 187] width 15 height 15
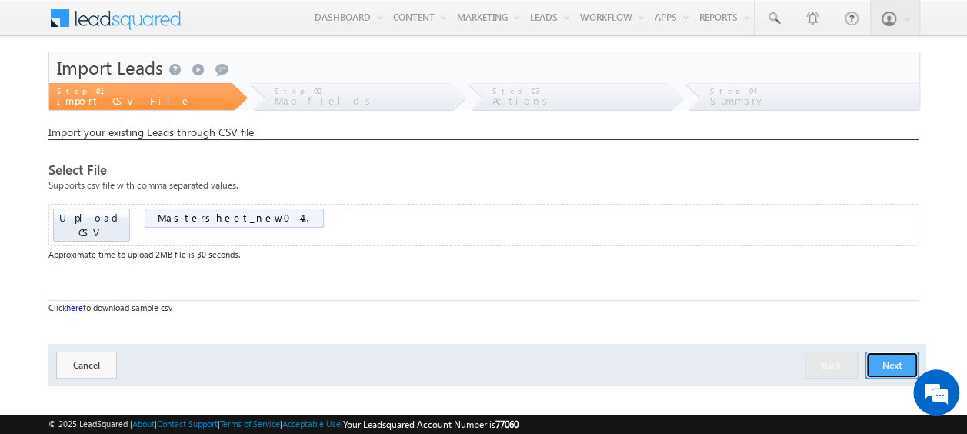
click at [897, 352] on button "Next" at bounding box center [892, 365] width 53 height 27
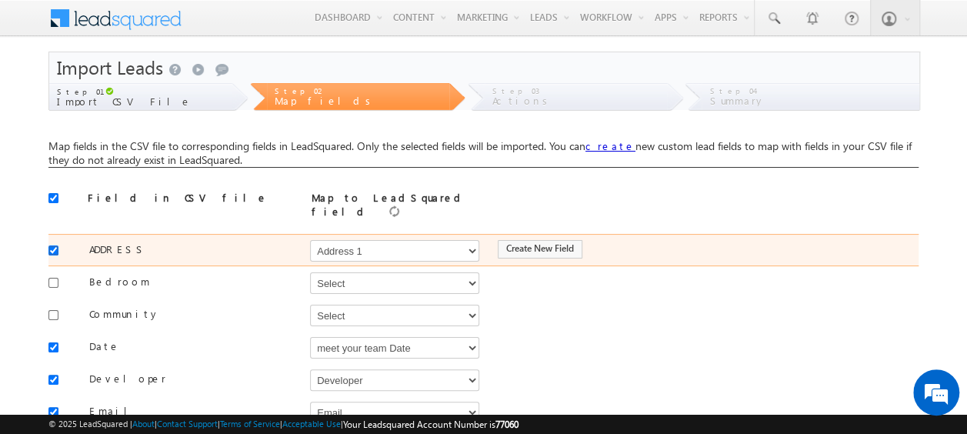
click at [49, 246] on input "checkbox" at bounding box center [53, 251] width 10 height 10
checkbox input "false"
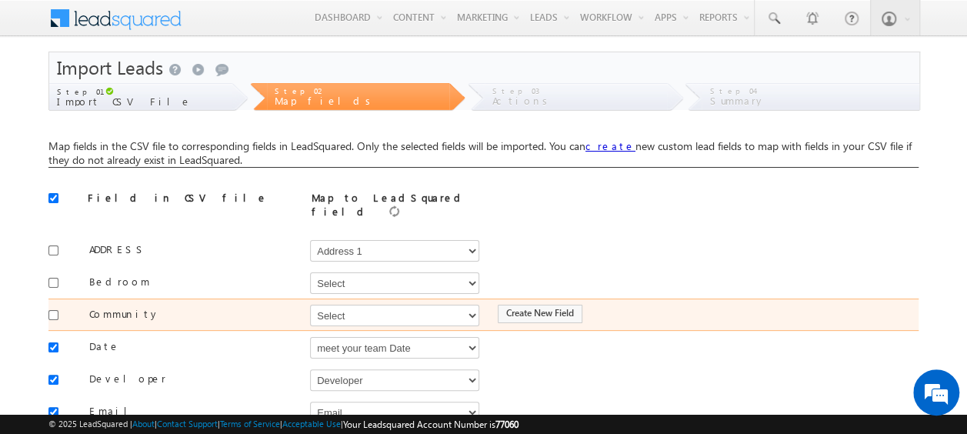
click at [62, 311] on div at bounding box center [57, 314] width 18 height 22
click at [52, 310] on input "checkbox" at bounding box center [53, 315] width 10 height 10
checkbox input "true"
click at [328, 309] on select "Select Select Address 1 Address 2 Budget Building Name Buyer Persona Campaign N…" at bounding box center [394, 316] width 169 height 22
select select "mx_Master_Project"
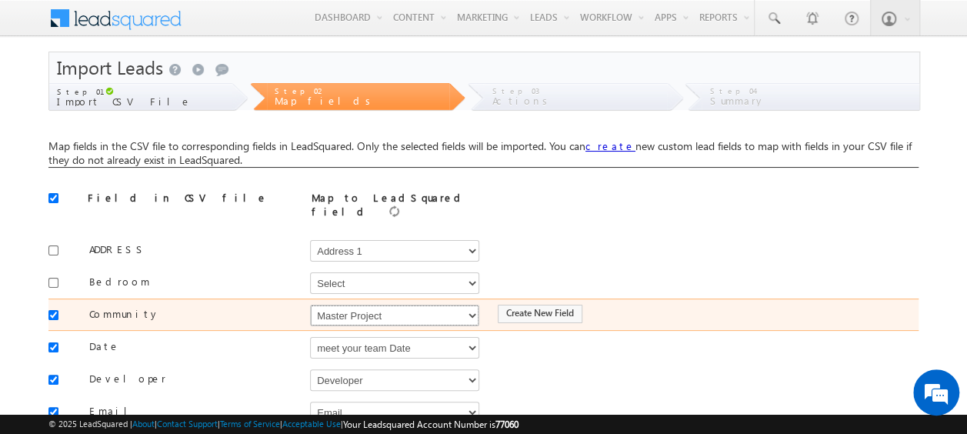
click at [310, 305] on select "Select Select Address 1 Address 2 Budget Building Name Buyer Persona Campaign N…" at bounding box center [394, 316] width 169 height 22
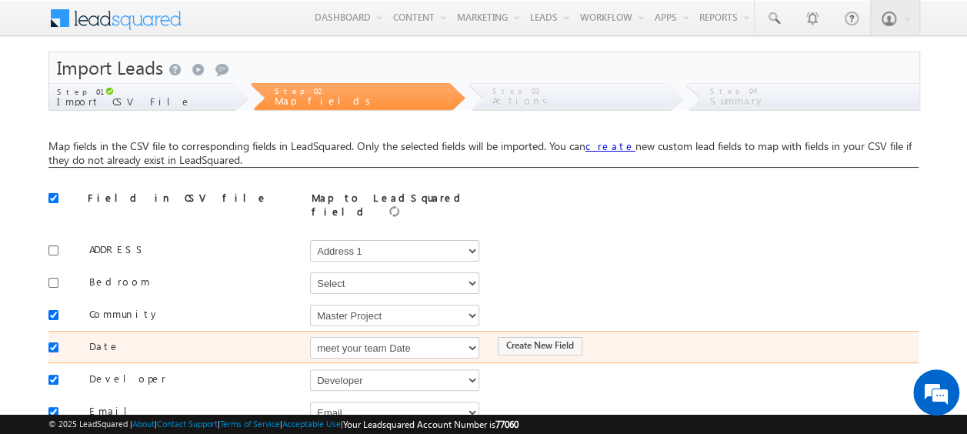
click at [52, 342] on input "checkbox" at bounding box center [53, 347] width 10 height 10
checkbox input "false"
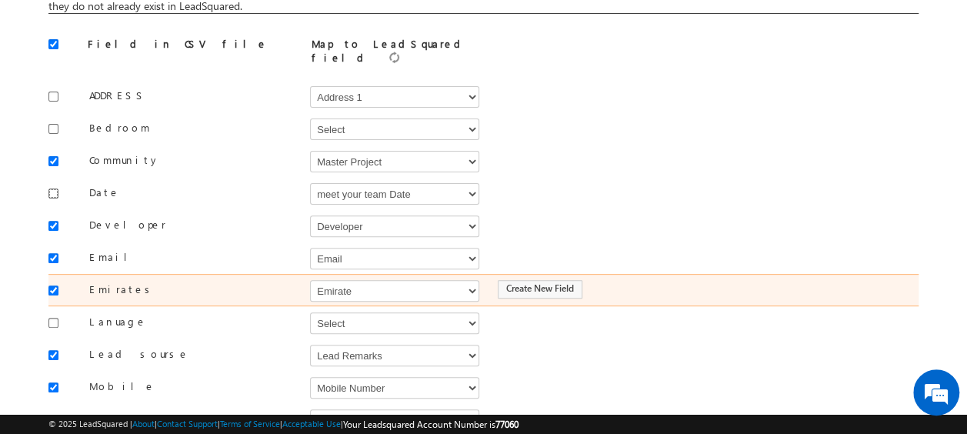
scroll to position [231, 0]
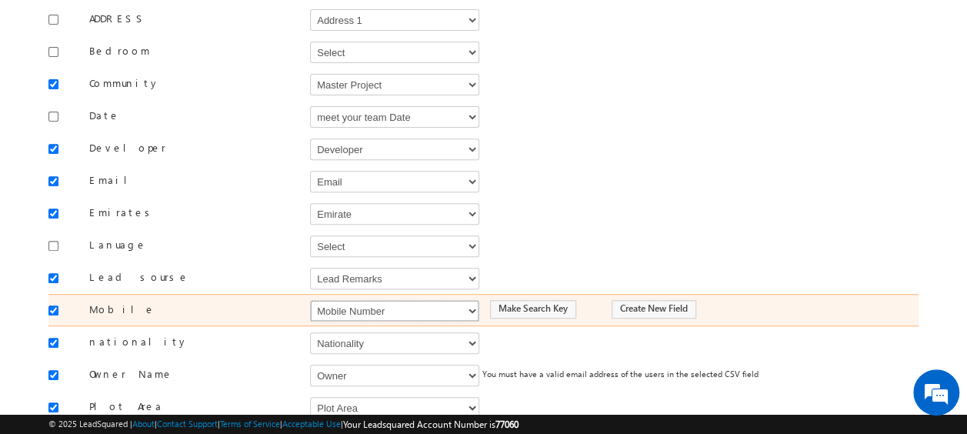
click at [372, 302] on select "Select Select Address 1 Address 2 Budget Building Name Buyer Persona Campaign N…" at bounding box center [394, 311] width 169 height 22
select select "Phone"
click at [310, 300] on select "Select Select Address 1 Address 2 Budget Building Name Buyer Persona Campaign N…" at bounding box center [394, 311] width 169 height 22
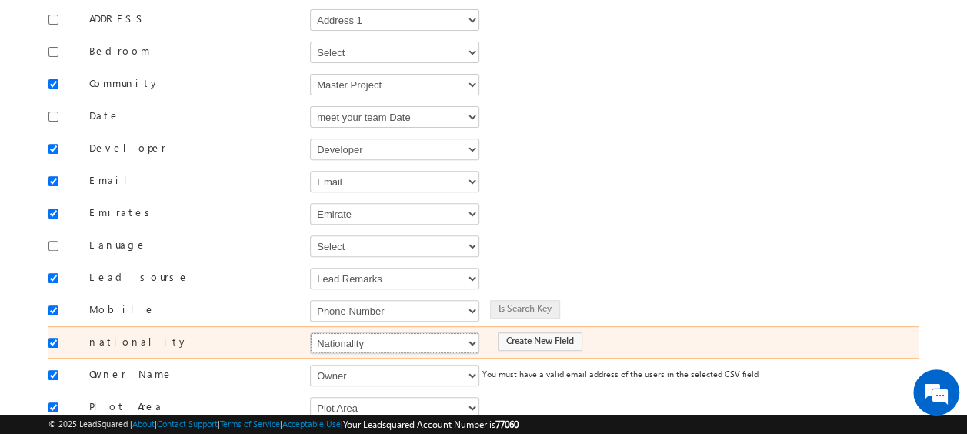
click at [356, 332] on select "Select Select Address 1 Address 2 Budget Building Name Buyer Persona Campaign N…" at bounding box center [394, 343] width 169 height 22
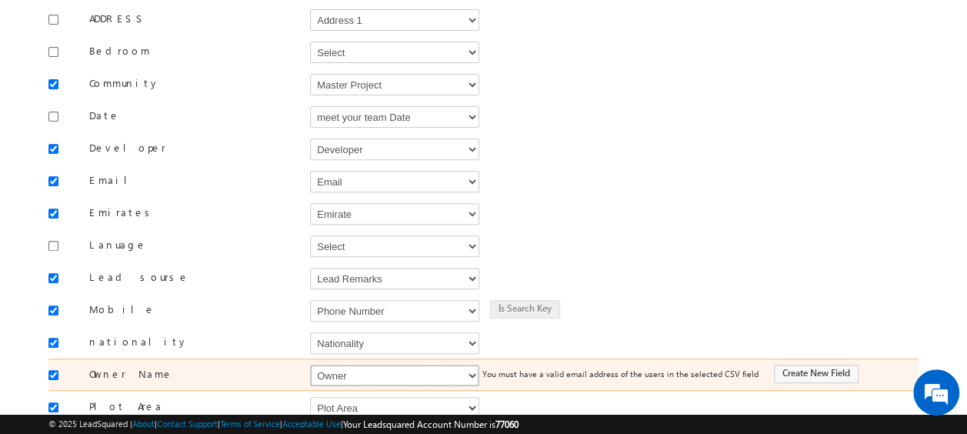
click at [375, 365] on select "Select Select Address 1 Address 2 Budget Building Name Buyer Persona Campaign N…" at bounding box center [394, 376] width 169 height 22
click at [310, 365] on select "Select Select Address 1 Address 2 Budget Building Name Buyer Persona Campaign N…" at bounding box center [394, 376] width 169 height 22
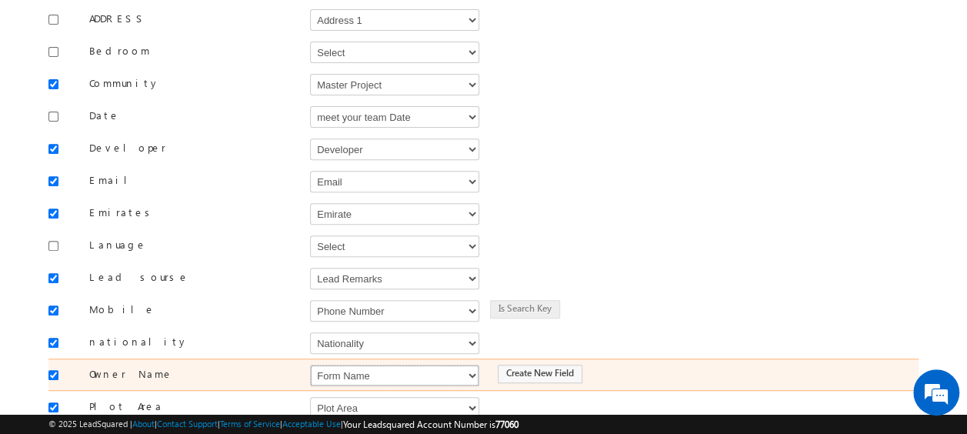
click at [363, 365] on select "Select Select Address 1 Address 2 Budget Building Name Buyer Persona Campaign N…" at bounding box center [394, 376] width 169 height 22
select select "FirstName"
click at [310, 365] on select "Select Select Address 1 Address 2 Budget Building Name Buyer Persona Campaign N…" at bounding box center [394, 376] width 169 height 22
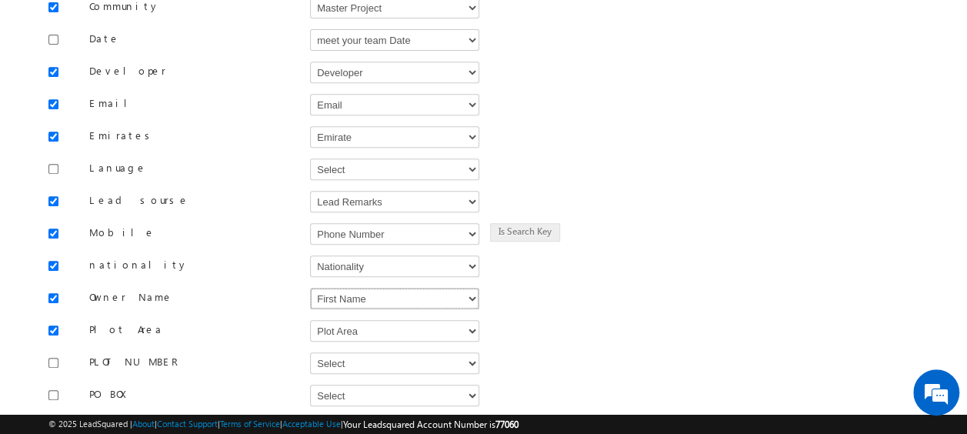
scroll to position [462, 0]
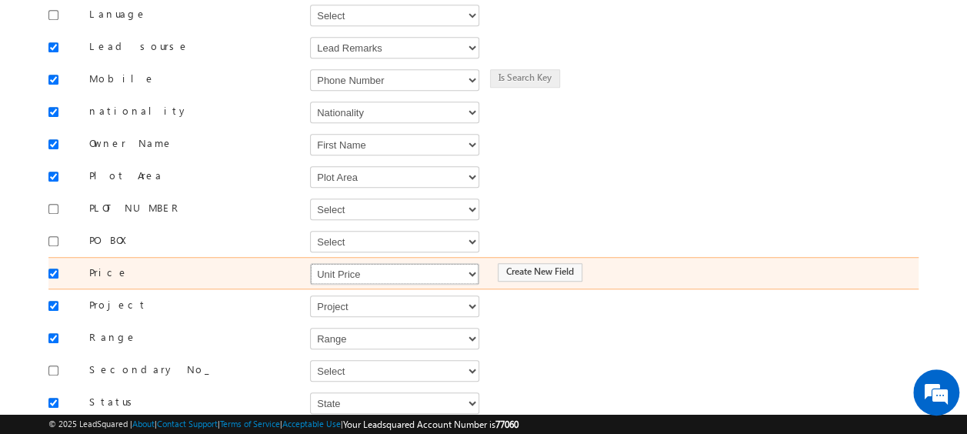
click at [365, 263] on select "Select Select Address 1 Address 2 Budget Building Name Buyer Persona Campaign N…" at bounding box center [394, 274] width 169 height 22
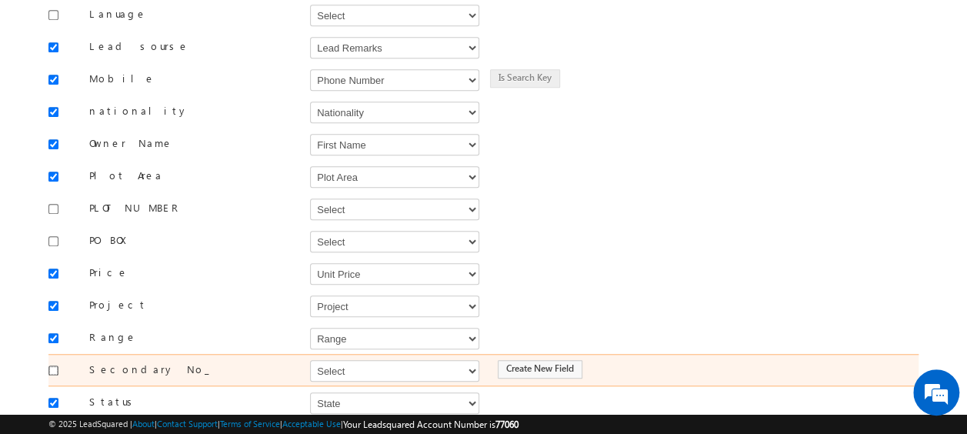
click at [51, 366] on input "checkbox" at bounding box center [53, 371] width 10 height 10
checkbox input "true"
click at [342, 360] on select "Select Select Address 1 Address 2 Budget Building Name Buyer Persona Campaign N…" at bounding box center [394, 371] width 169 height 22
select select "Mobile"
click at [310, 360] on select "Select Select Address 1 Address 2 Budget Building Name Buyer Persona Campaign N…" at bounding box center [394, 371] width 169 height 22
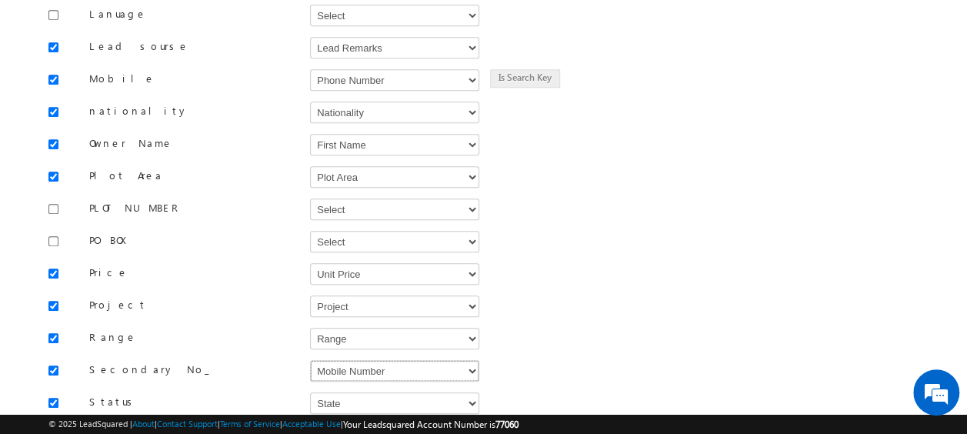
scroll to position [616, 0]
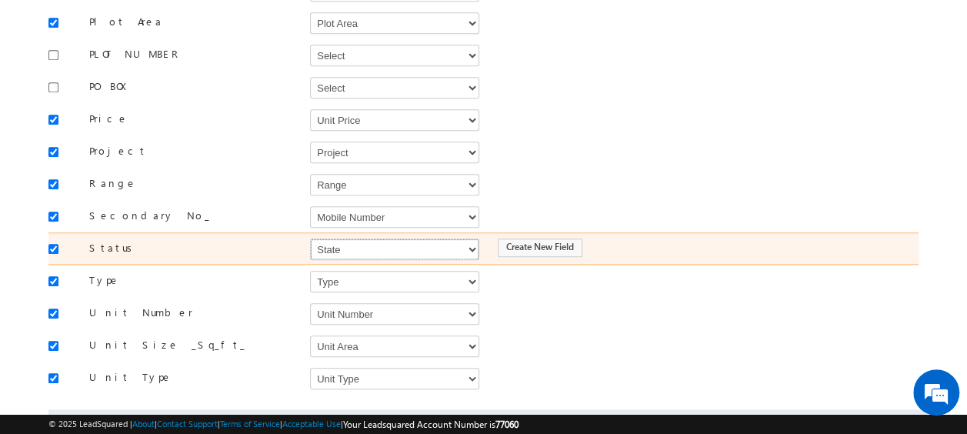
click at [354, 239] on select "Select Select Address 1 Address 2 Budget Building Name Buyer Persona Campaign N…" at bounding box center [394, 250] width 169 height 22
select select "mx_DNCR_Status"
click at [310, 239] on select "Select Select Address 1 Address 2 Budget Building Name Buyer Persona Campaign N…" at bounding box center [394, 250] width 169 height 22
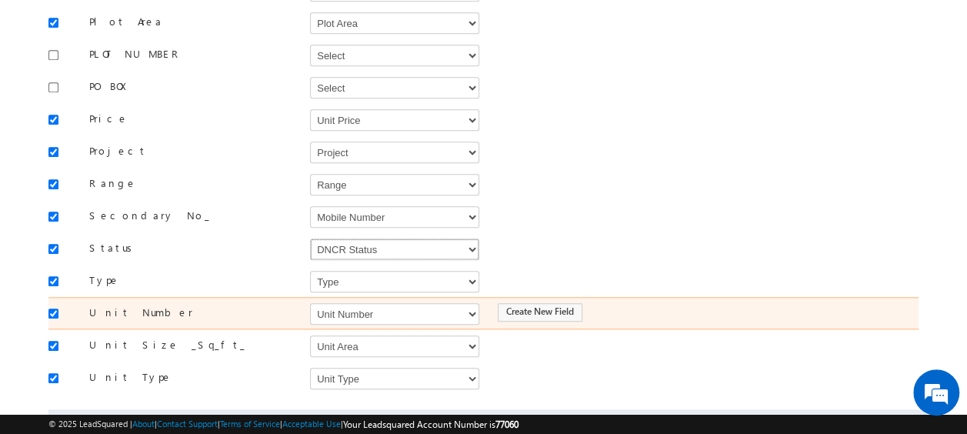
scroll to position [675, 0]
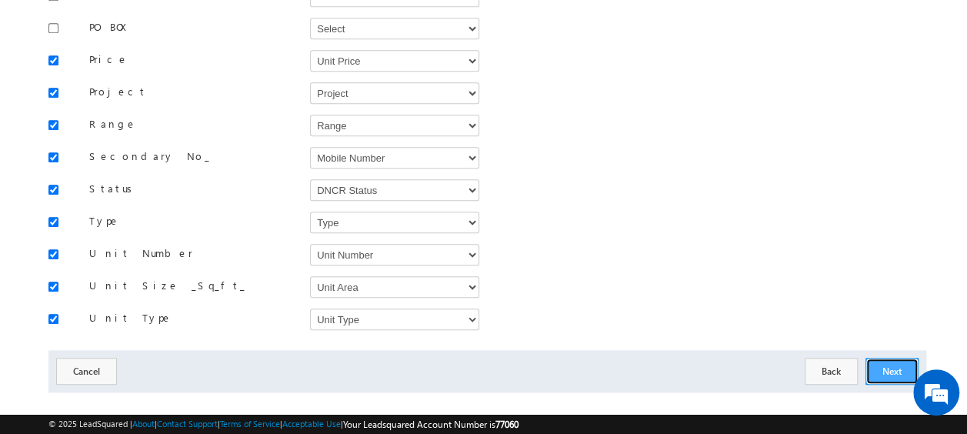
click at [891, 358] on button "Next" at bounding box center [892, 371] width 53 height 27
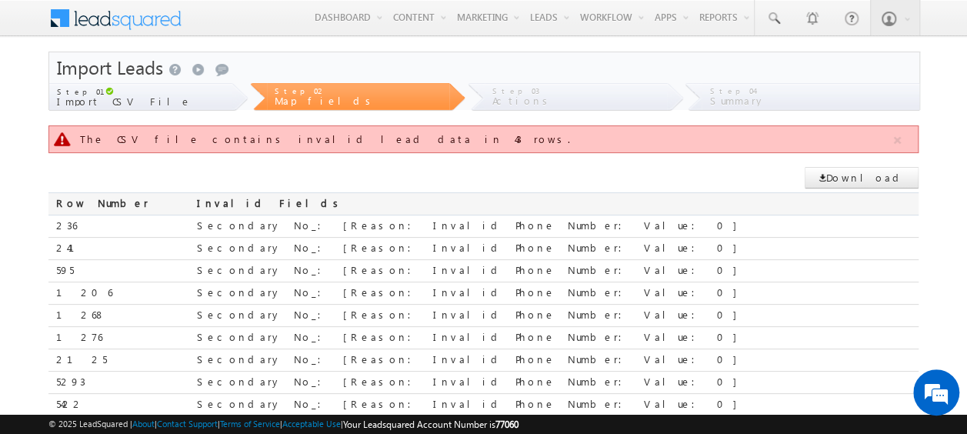
scroll to position [340, 0]
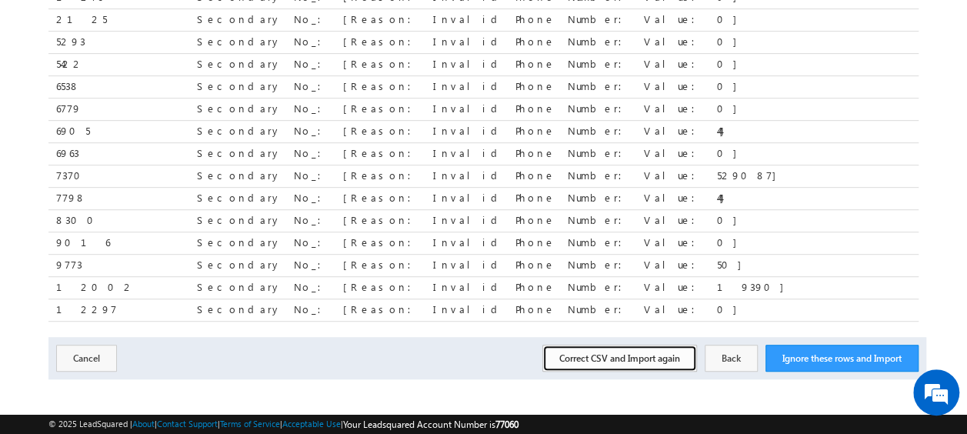
click at [606, 348] on button "Correct CSV and Import again" at bounding box center [620, 358] width 155 height 27
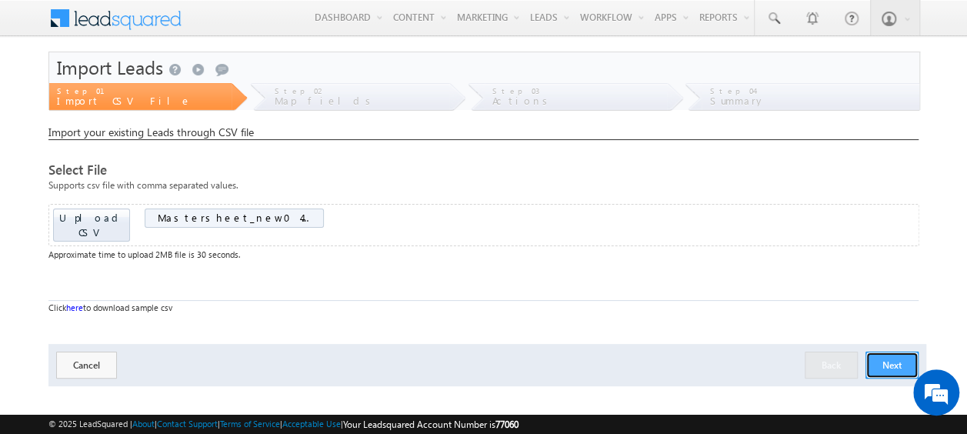
click at [885, 352] on button "Next" at bounding box center [892, 365] width 53 height 27
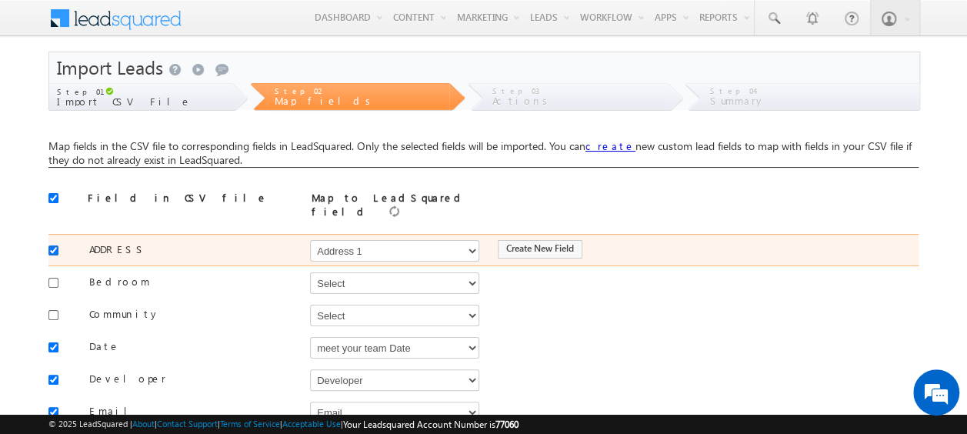
click at [51, 246] on input "checkbox" at bounding box center [53, 251] width 10 height 10
checkbox input "false"
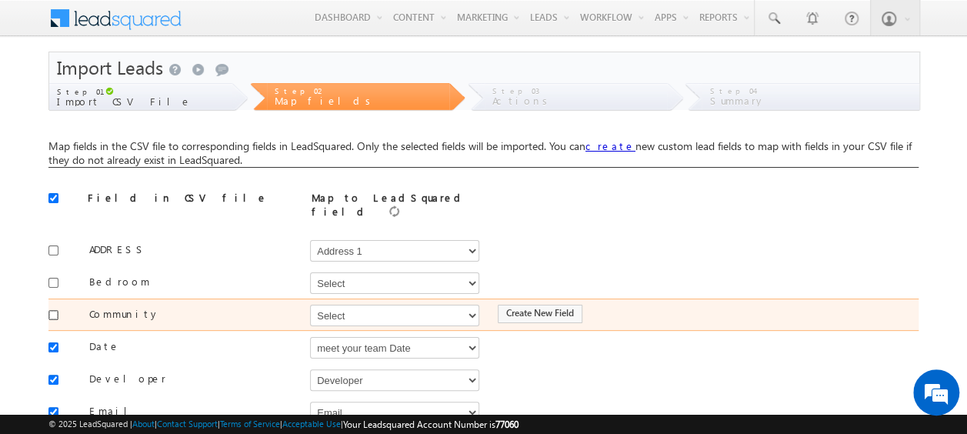
click at [52, 310] on input "checkbox" at bounding box center [53, 315] width 10 height 10
checkbox input "true"
click at [321, 307] on select "Select Select Address 1 Address 2 Budget Building Name Buyer Persona Campaign N…" at bounding box center [394, 316] width 169 height 22
select select "mx_Master_Project"
click at [310, 305] on select "Select Select Address 1 Address 2 Budget Building Name Buyer Persona Campaign N…" at bounding box center [394, 316] width 169 height 22
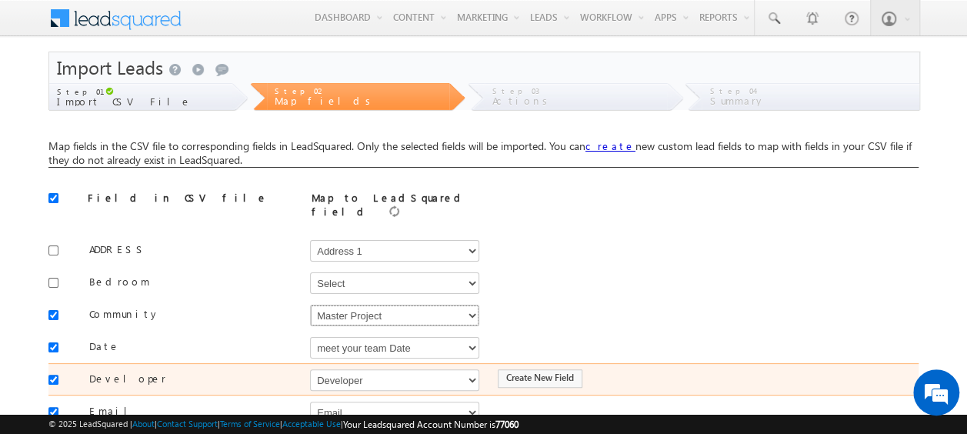
scroll to position [77, 0]
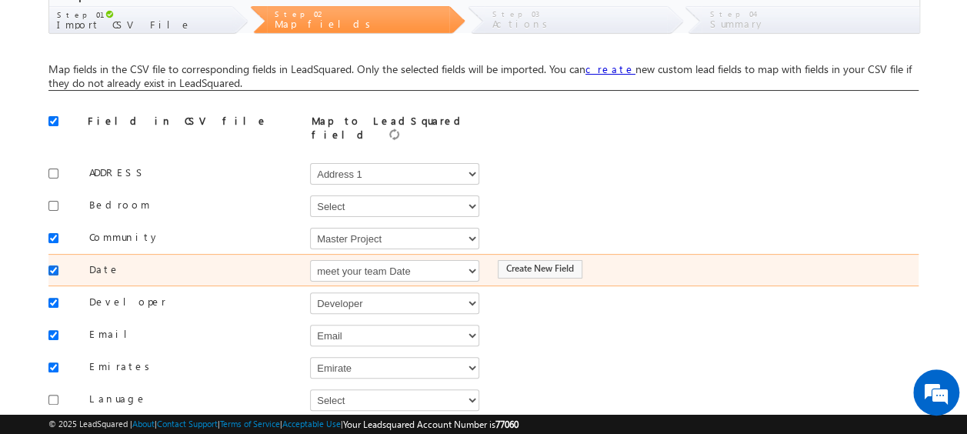
click at [54, 266] on input "checkbox" at bounding box center [53, 271] width 10 height 10
checkbox input "false"
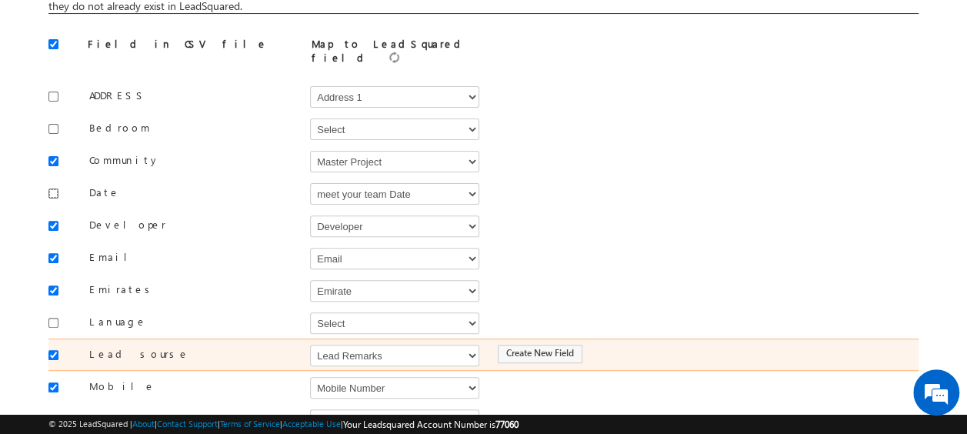
scroll to position [231, 0]
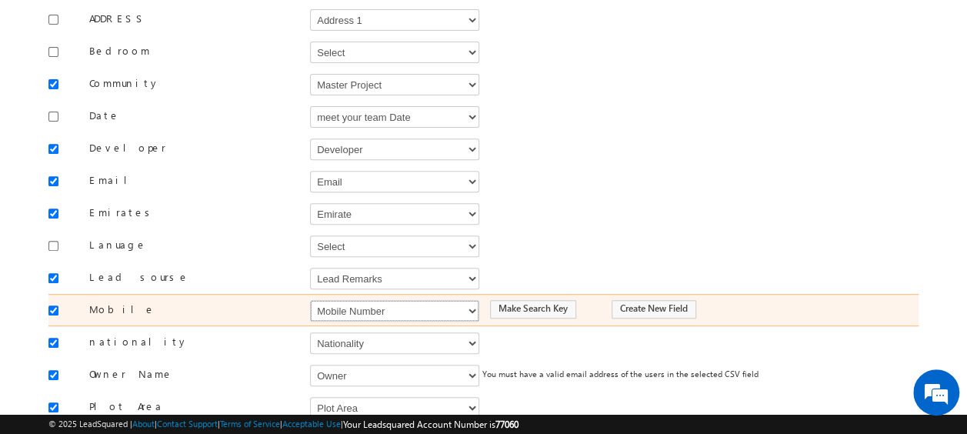
click at [346, 300] on select "Select Select Address 1 Address 2 Budget Building Name Buyer Persona Campaign N…" at bounding box center [394, 311] width 169 height 22
select select "Phone"
click at [310, 300] on select "Select Select Address 1 Address 2 Budget Building Name Buyer Persona Campaign N…" at bounding box center [394, 311] width 169 height 22
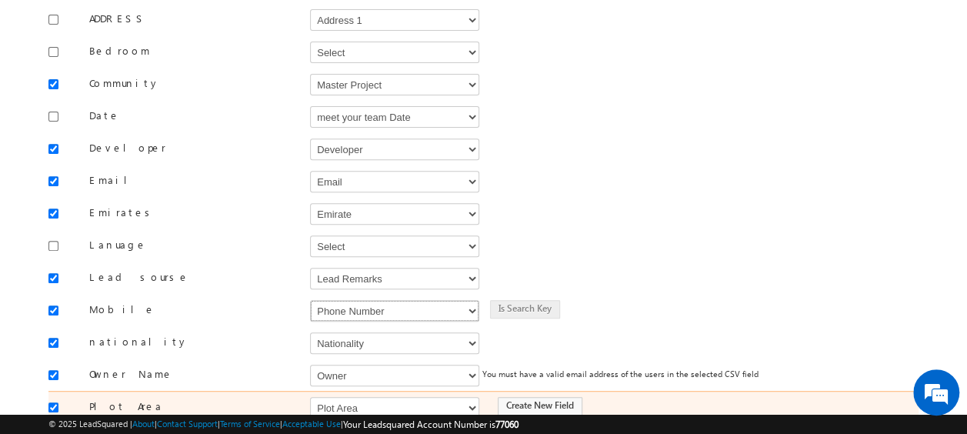
scroll to position [308, 0]
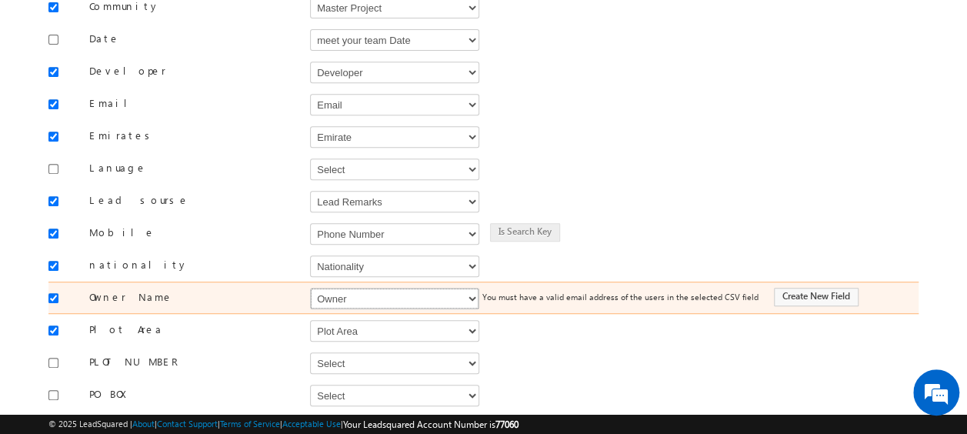
click at [363, 288] on select "Select Select Address 1 Address 2 Budget Building Name Buyer Persona Campaign N…" at bounding box center [394, 299] width 169 height 22
select select "FirstName"
click at [310, 288] on select "Select Select Address 1 Address 2 Budget Building Name Buyer Persona Campaign N…" at bounding box center [394, 299] width 169 height 22
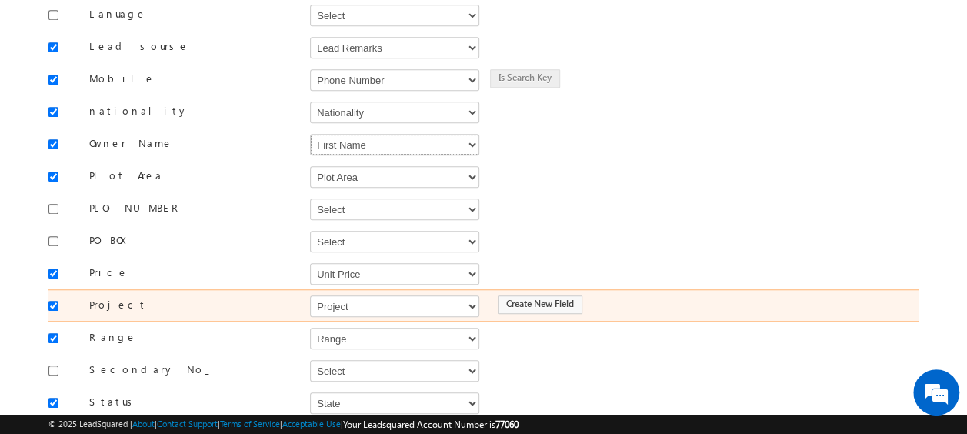
scroll to position [539, 0]
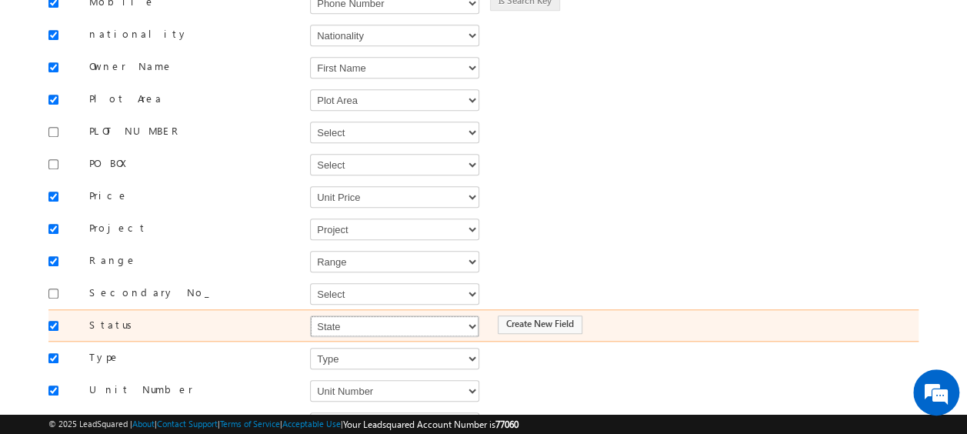
click at [343, 316] on select "Select Select Address 1 Address 2 Budget Building Name Buyer Persona Campaign N…" at bounding box center [394, 327] width 169 height 22
select select "mx_DNCR_Status"
click at [310, 316] on select "Select Select Address 1 Address 2 Budget Building Name Buyer Persona Campaign N…" at bounding box center [394, 327] width 169 height 22
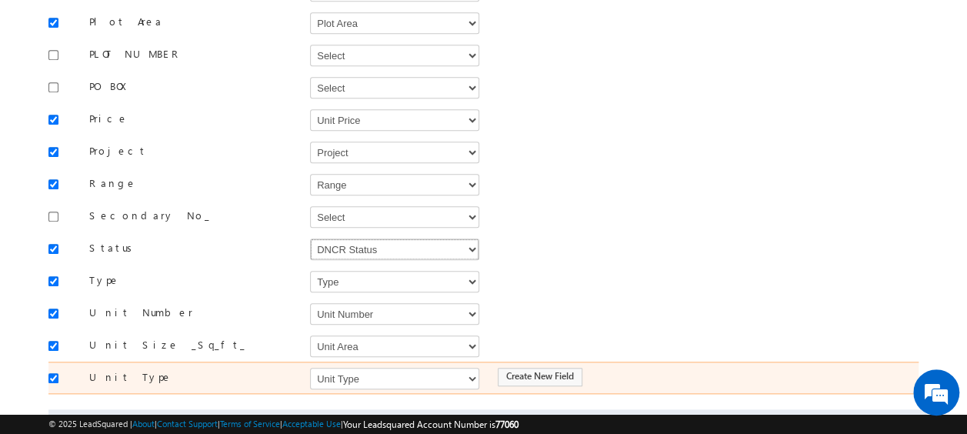
scroll to position [675, 0]
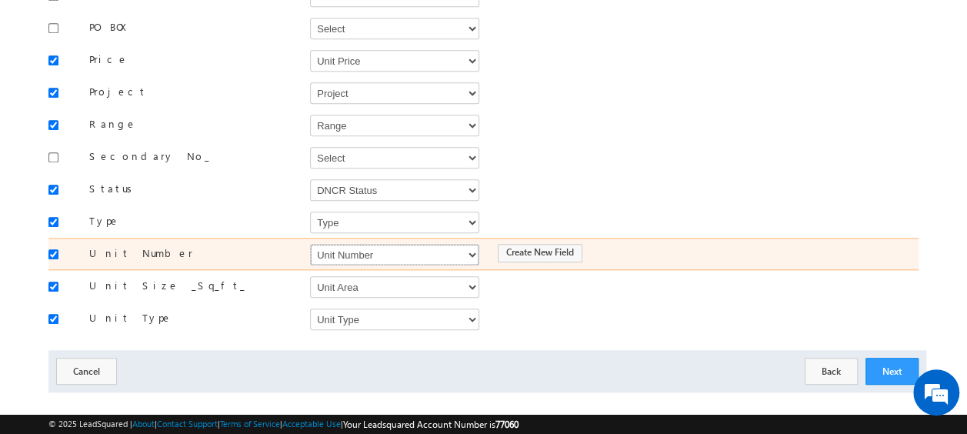
click at [376, 244] on select "Select Select Address 1 Address 2 Budget Building Name Buyer Persona Campaign N…" at bounding box center [394, 255] width 169 height 22
select select "mx_Unit_No"
click at [310, 244] on select "Select Select Address 1 Address 2 Budget Building Name Buyer Persona Campaign N…" at bounding box center [394, 255] width 169 height 22
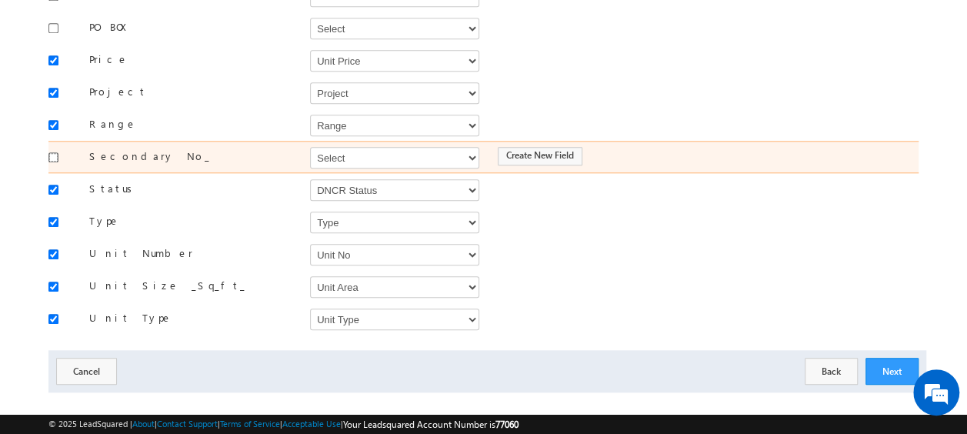
click at [58, 152] on input "checkbox" at bounding box center [53, 157] width 10 height 10
checkbox input "true"
click at [322, 147] on select "Select Select Address 1 Address 2 Budget Building Name Buyer Persona Campaign N…" at bounding box center [394, 158] width 169 height 22
click at [310, 147] on select "Select Select Address 1 Address 2 Budget Building Name Buyer Persona Campaign N…" at bounding box center [394, 158] width 169 height 22
click at [353, 147] on select "Select Select Address 1 Address 2 Budget Building Name Buyer Persona Campaign N…" at bounding box center [394, 158] width 169 height 22
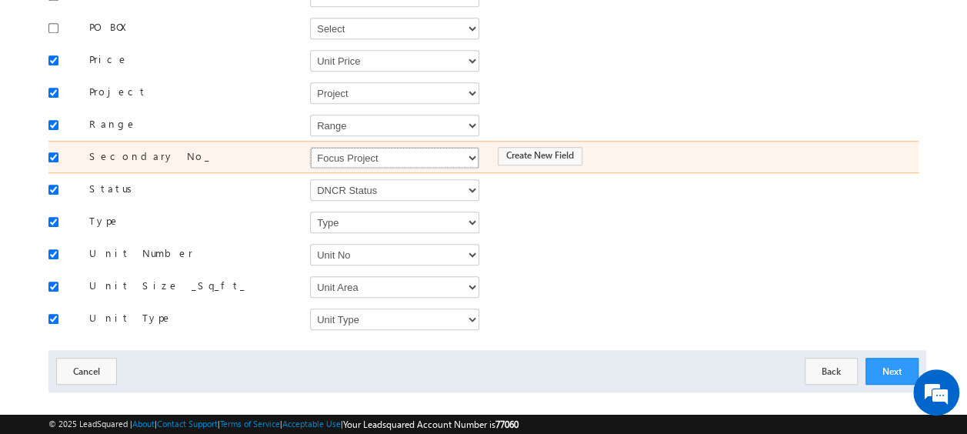
select select "Mobile"
click at [310, 147] on select "Select Select Address 1 Address 2 Budget Building Name Buyer Persona Campaign N…" at bounding box center [394, 158] width 169 height 22
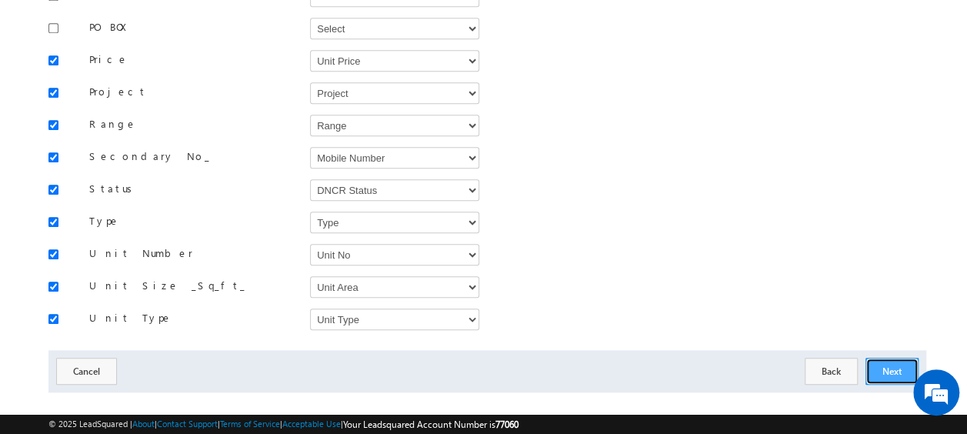
click at [883, 358] on button "Next" at bounding box center [892, 371] width 53 height 27
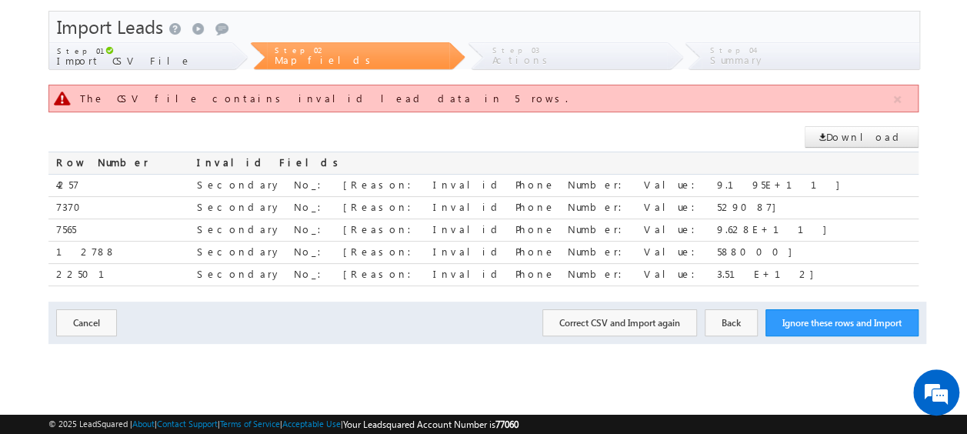
scroll to position [41, 0]
click at [728, 322] on button "Back" at bounding box center [731, 322] width 53 height 27
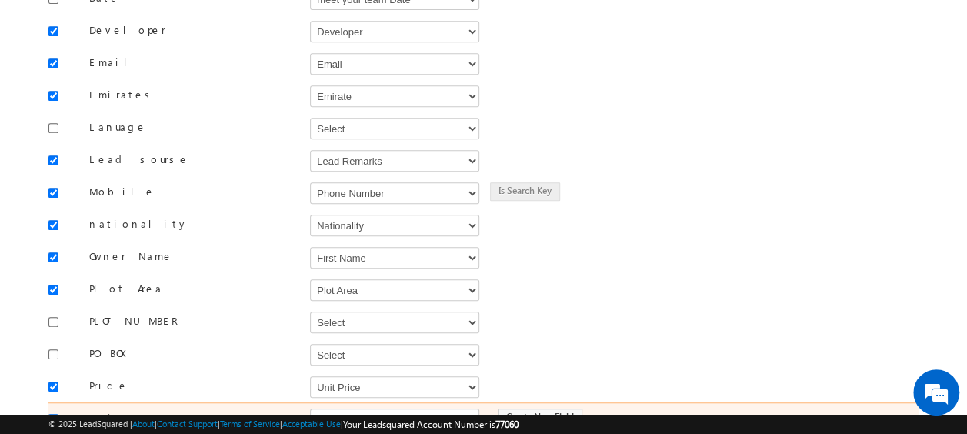
scroll to position [657, 0]
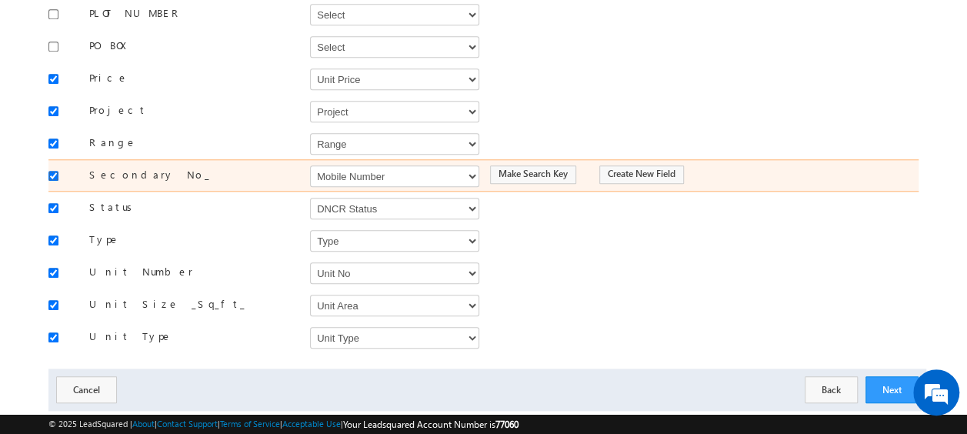
click at [51, 171] on input "checkbox" at bounding box center [53, 176] width 10 height 10
checkbox input "false"
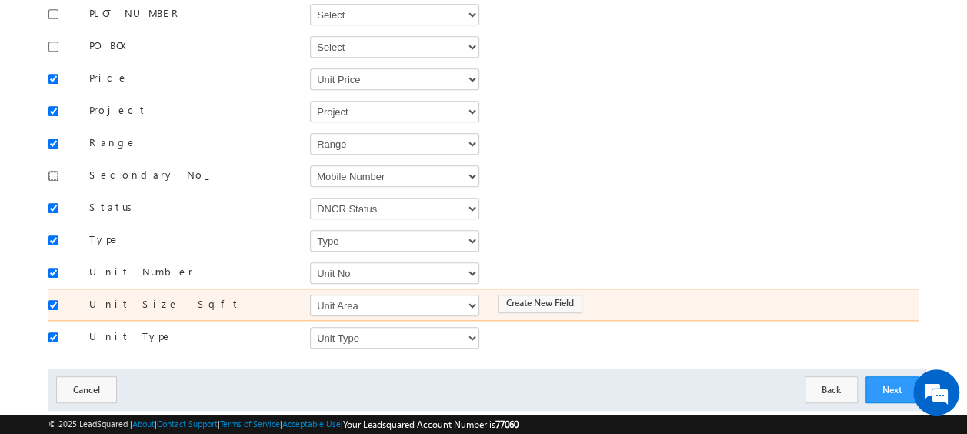
scroll to position [675, 0]
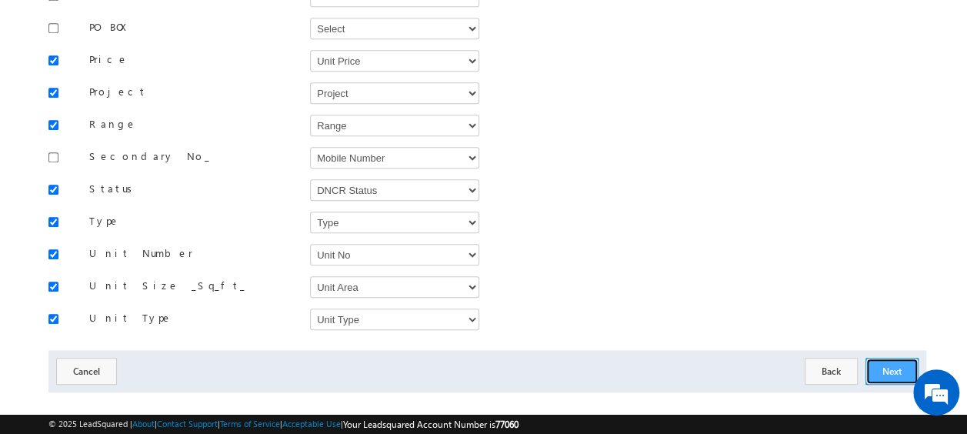
click at [890, 358] on button "Next" at bounding box center [892, 371] width 53 height 27
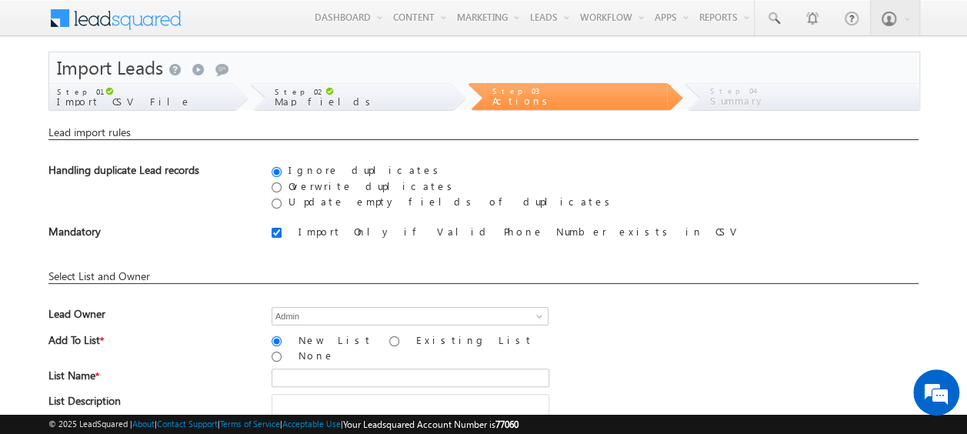
scroll to position [154, 0]
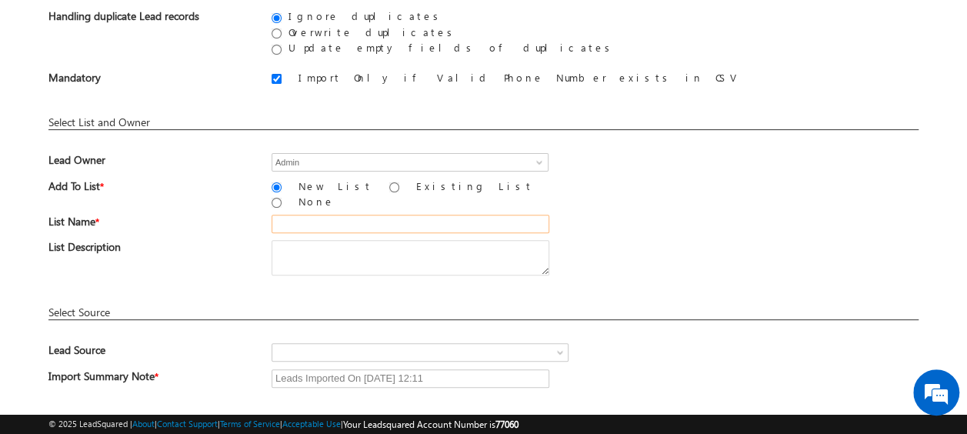
click at [354, 216] on input "text" at bounding box center [411, 224] width 278 height 18
type input "19_Aug_2025_03"
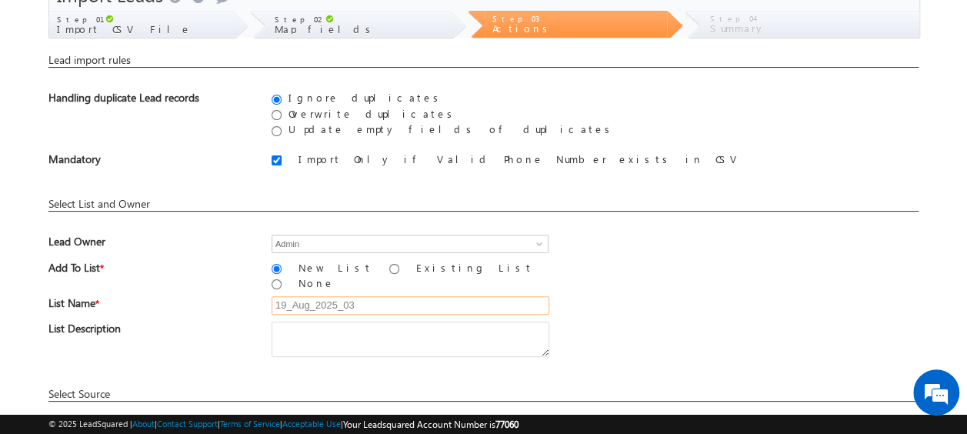
scroll to position [226, 0]
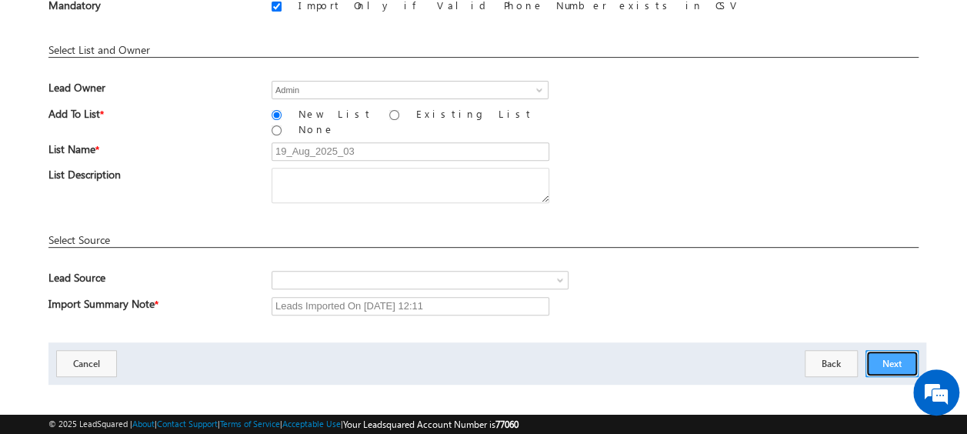
click at [893, 350] on button "Next" at bounding box center [892, 363] width 53 height 27
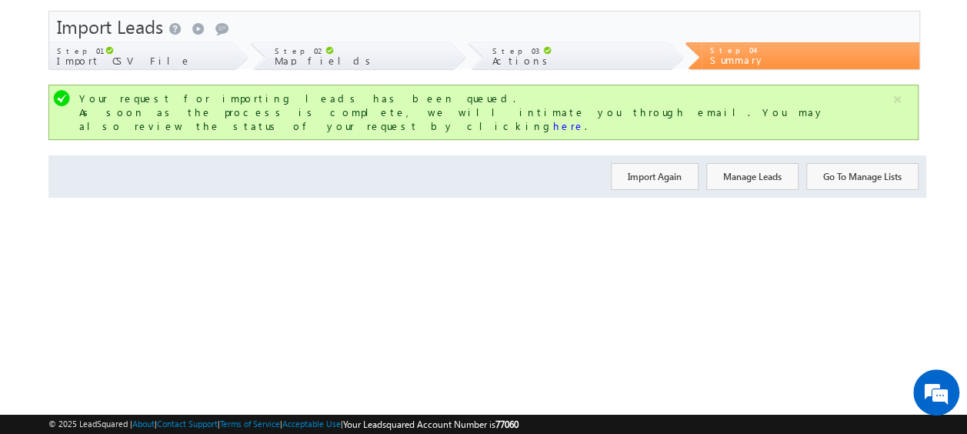
scroll to position [0, 0]
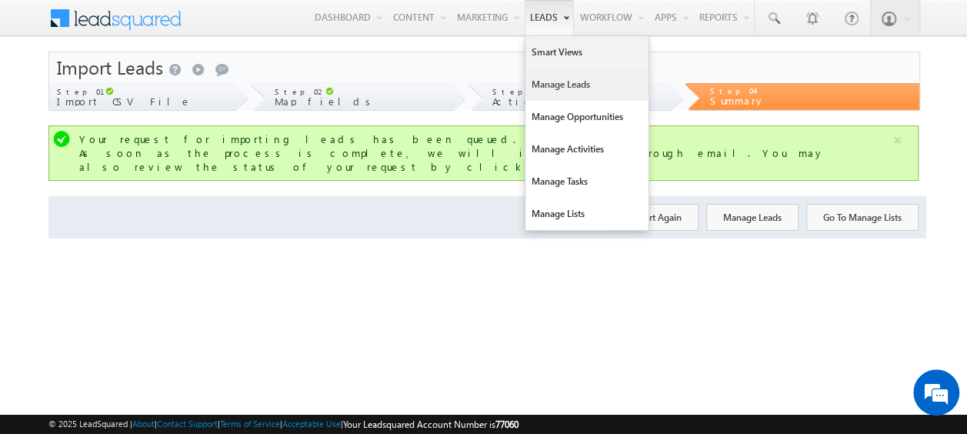
click at [571, 82] on link "Manage Leads" at bounding box center [587, 84] width 123 height 32
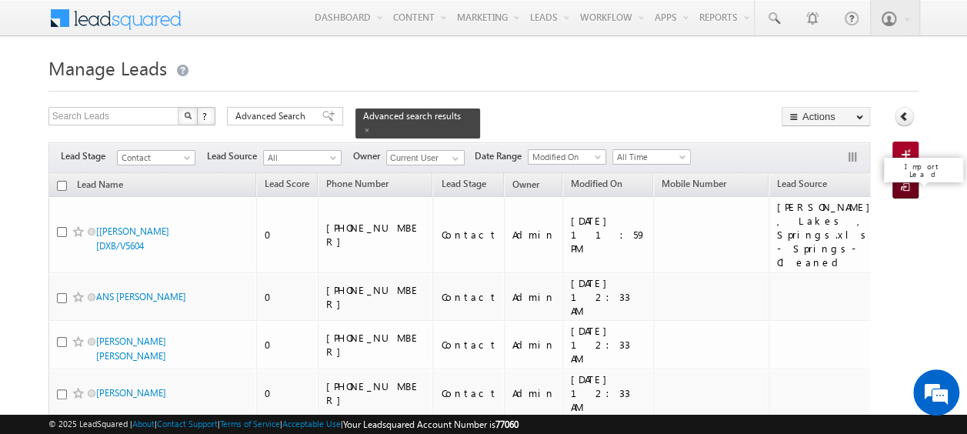
click at [907, 189] on span at bounding box center [908, 187] width 15 height 15
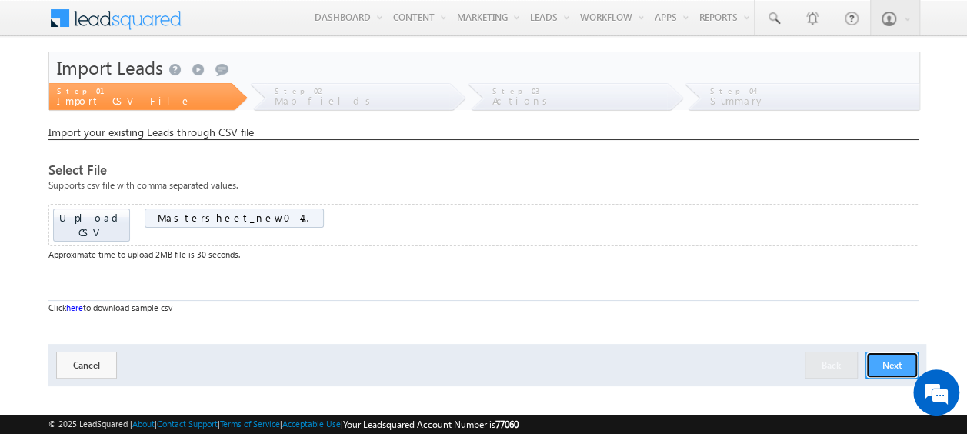
click at [887, 352] on button "Next" at bounding box center [892, 365] width 53 height 27
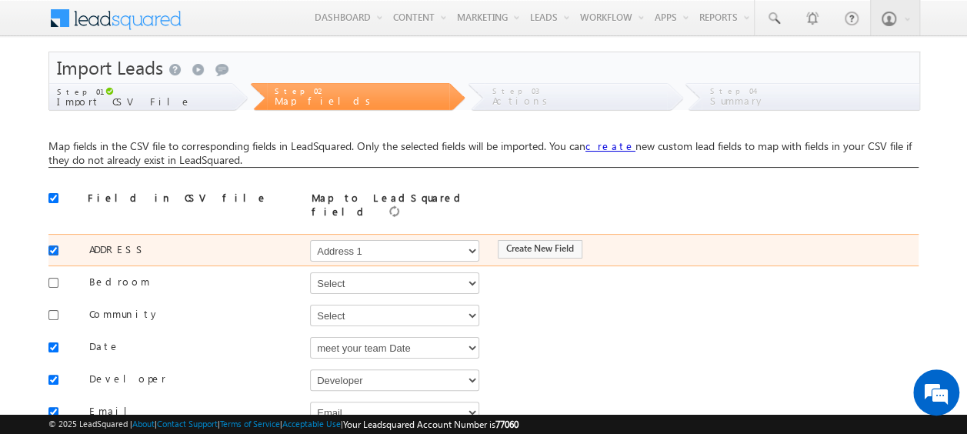
click at [50, 246] on input "checkbox" at bounding box center [53, 251] width 10 height 10
checkbox input "false"
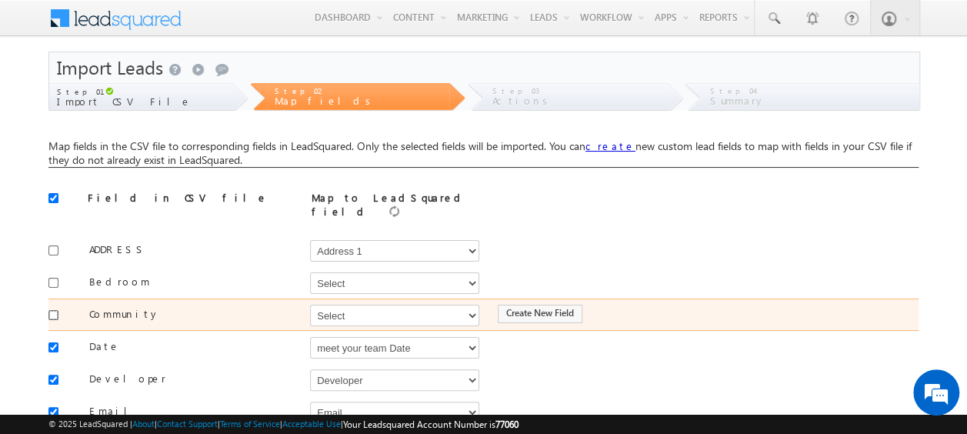
click at [58, 310] on input "checkbox" at bounding box center [53, 315] width 10 height 10
checkbox input "true"
click at [336, 312] on select "Select Select Address 1 Address 2 Budget Building Name Buyer Persona Campaign N…" at bounding box center [394, 316] width 169 height 22
select select "mx_Master_Project"
click at [310, 305] on select "Select Select Address 1 Address 2 Budget Building Name Buyer Persona Campaign N…" at bounding box center [394, 316] width 169 height 22
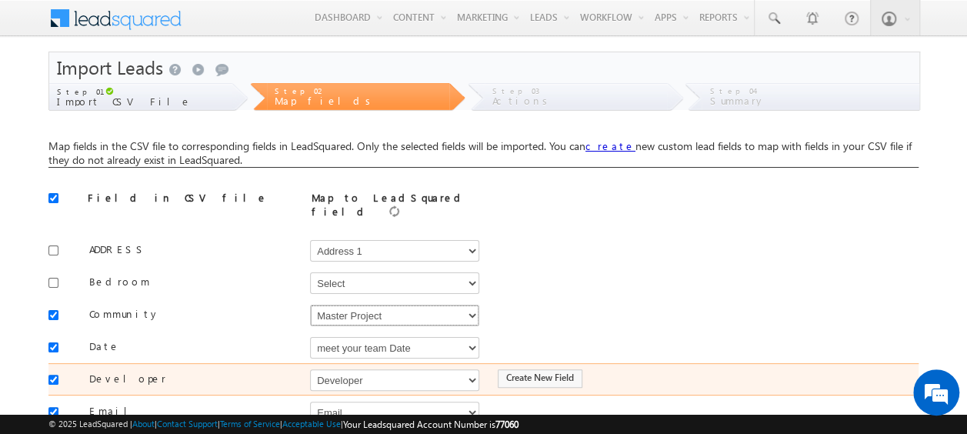
scroll to position [77, 0]
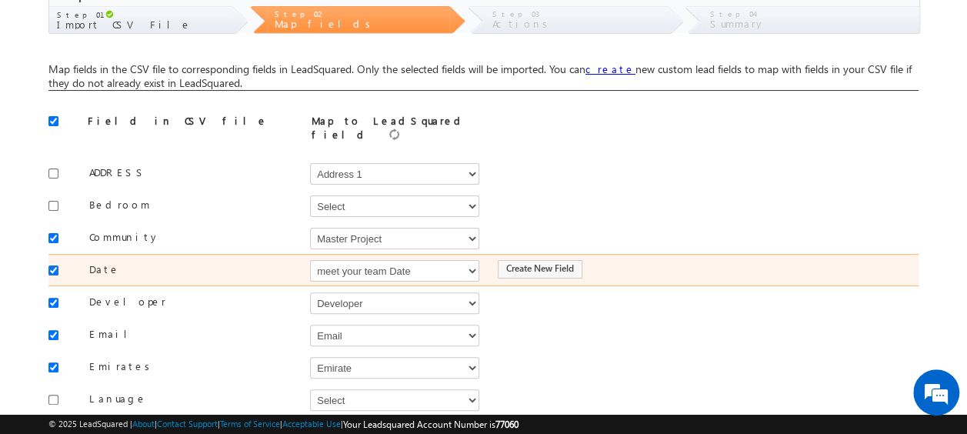
click at [52, 266] on input "checkbox" at bounding box center [53, 271] width 10 height 10
checkbox input "false"
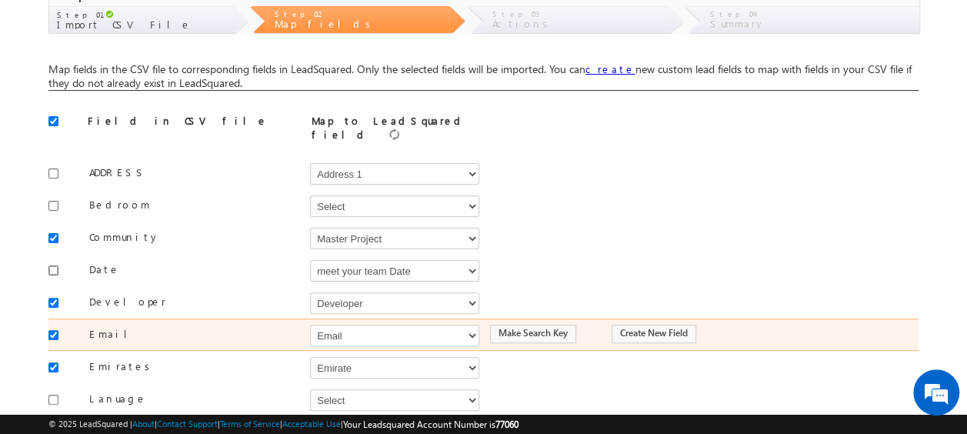
scroll to position [231, 0]
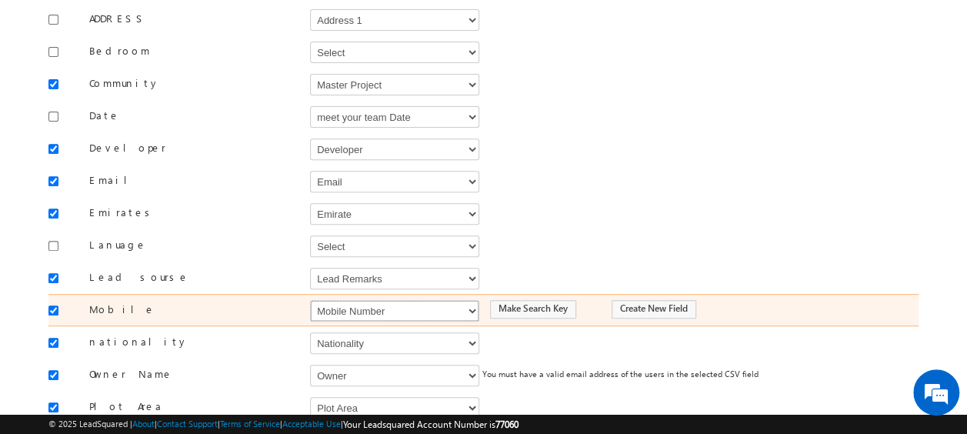
click at [383, 303] on select "Select Select Address 1 Address 2 Budget Building Name Buyer Persona Campaign N…" at bounding box center [394, 311] width 169 height 22
select select "Phone"
click at [310, 300] on select "Select Select Address 1 Address 2 Budget Building Name Buyer Persona Campaign N…" at bounding box center [394, 311] width 169 height 22
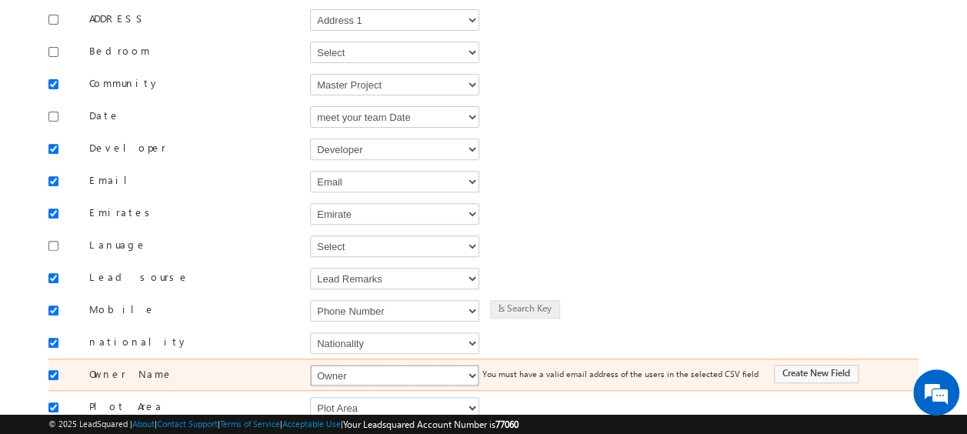
click at [346, 365] on select "Select Select Address 1 Address 2 Budget Building Name Buyer Persona Campaign N…" at bounding box center [394, 376] width 169 height 22
select select "FirstName"
click at [310, 365] on select "Select Select Address 1 Address 2 Budget Building Name Buyer Persona Campaign N…" at bounding box center [394, 376] width 169 height 22
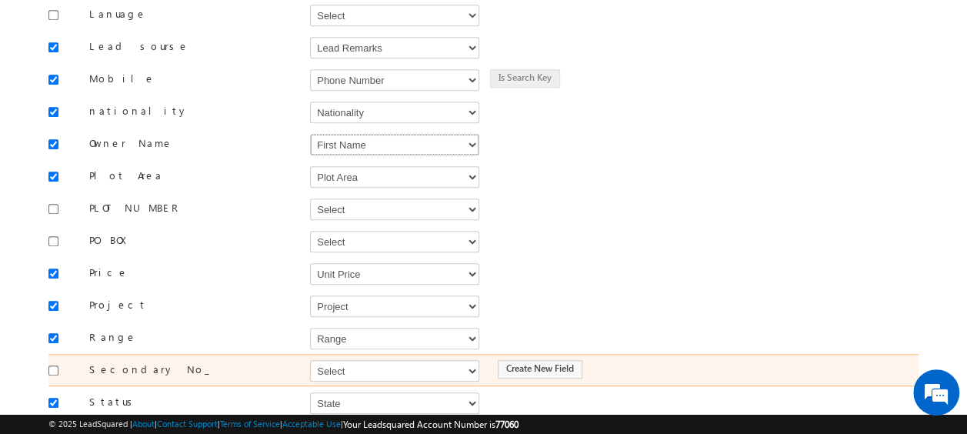
scroll to position [539, 0]
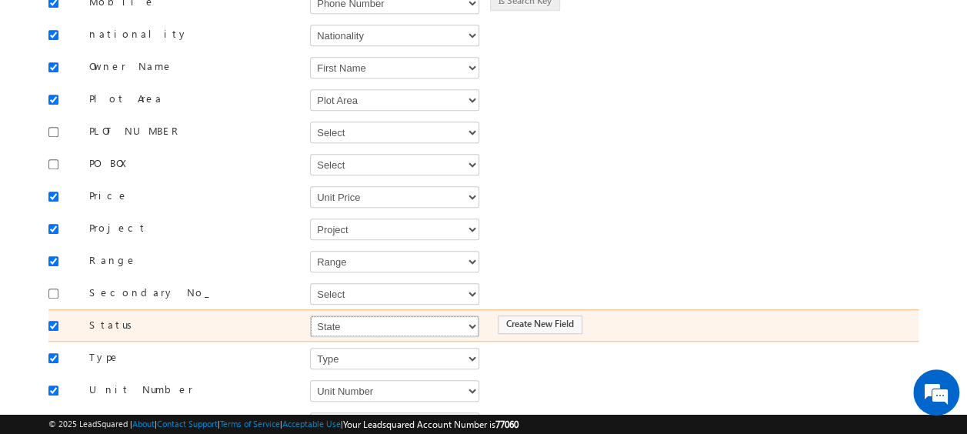
click at [338, 316] on select "Select Select Address 1 Address 2 Budget Building Name Buyer Persona Campaign N…" at bounding box center [394, 327] width 169 height 22
select select "mx_DNCR_Status"
click at [310, 316] on select "Select Select Address 1 Address 2 Budget Building Name Buyer Persona Campaign N…" at bounding box center [394, 327] width 169 height 22
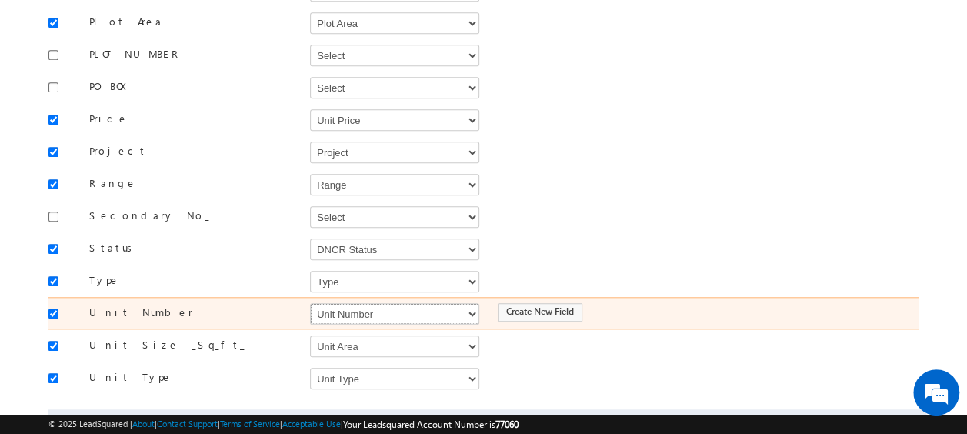
click at [347, 303] on select "Select Select Address 1 Address 2 Budget Building Name Buyer Persona Campaign N…" at bounding box center [394, 314] width 169 height 22
select select "mx_Unit_No"
click at [310, 303] on select "Select Select Address 1 Address 2 Budget Building Name Buyer Persona Campaign N…" at bounding box center [394, 314] width 169 height 22
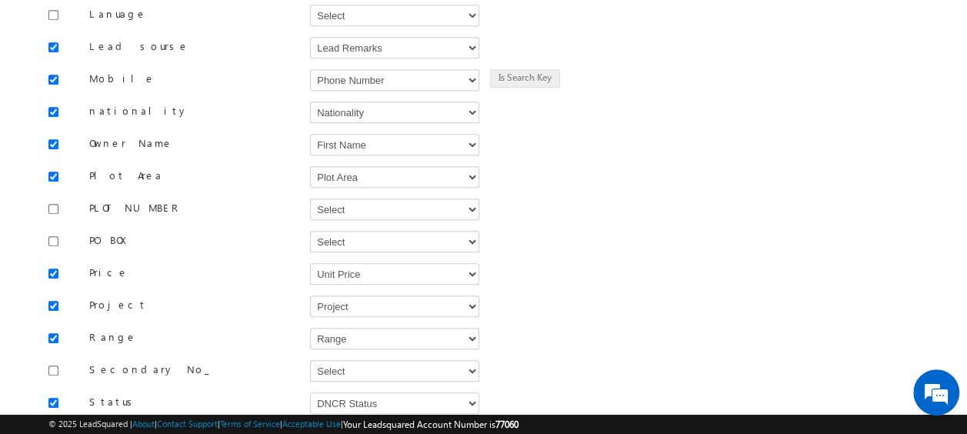
scroll to position [675, 0]
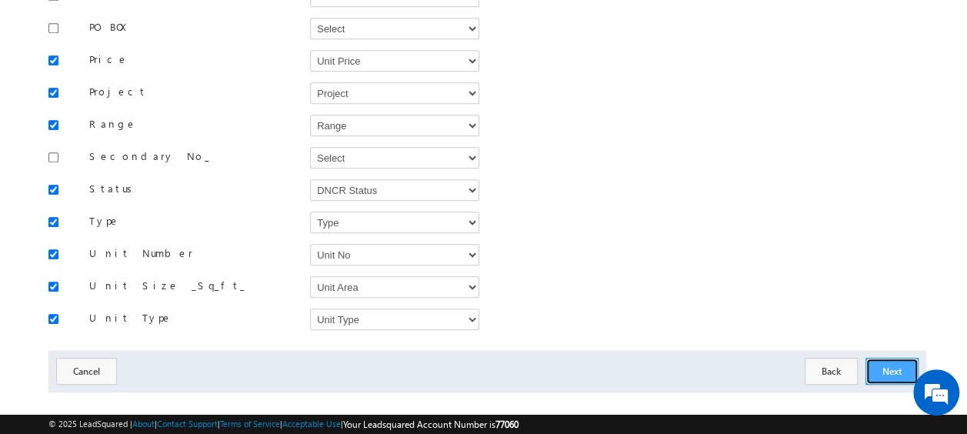
click at [893, 358] on button "Next" at bounding box center [892, 371] width 53 height 27
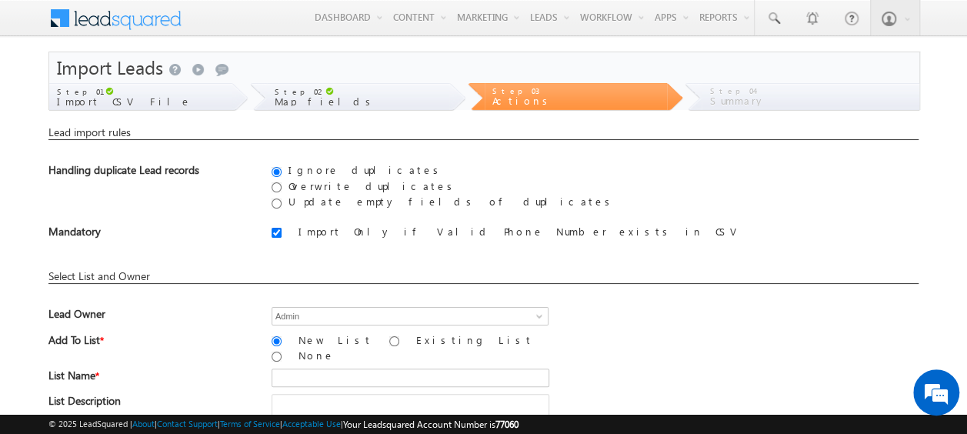
scroll to position [154, 0]
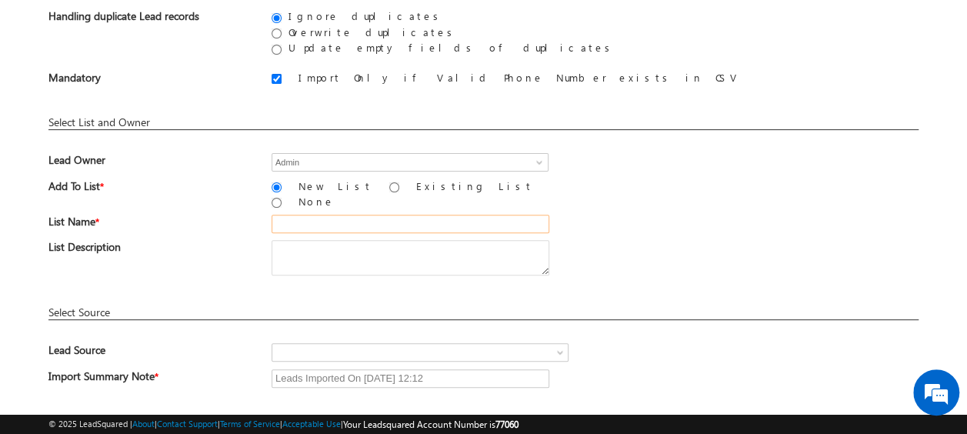
click at [307, 215] on input "text" at bounding box center [411, 224] width 278 height 18
type input "19_Aug_2025_04"
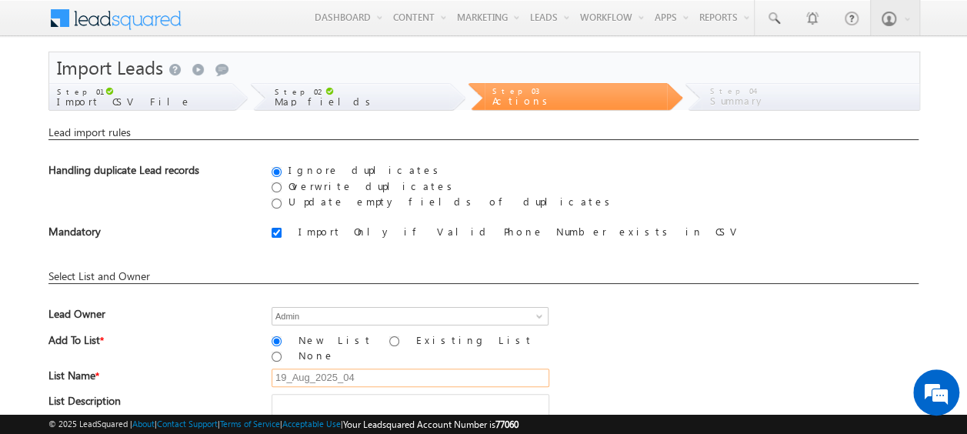
scroll to position [226, 0]
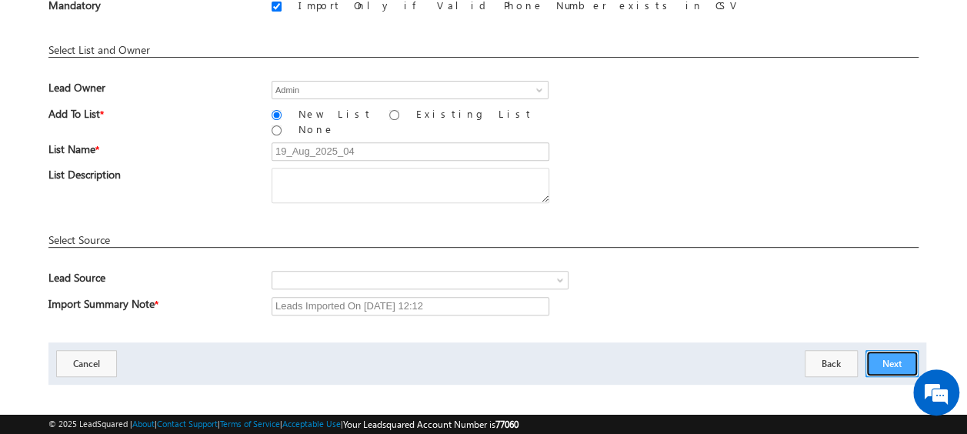
click at [900, 351] on button "Next" at bounding box center [892, 363] width 53 height 27
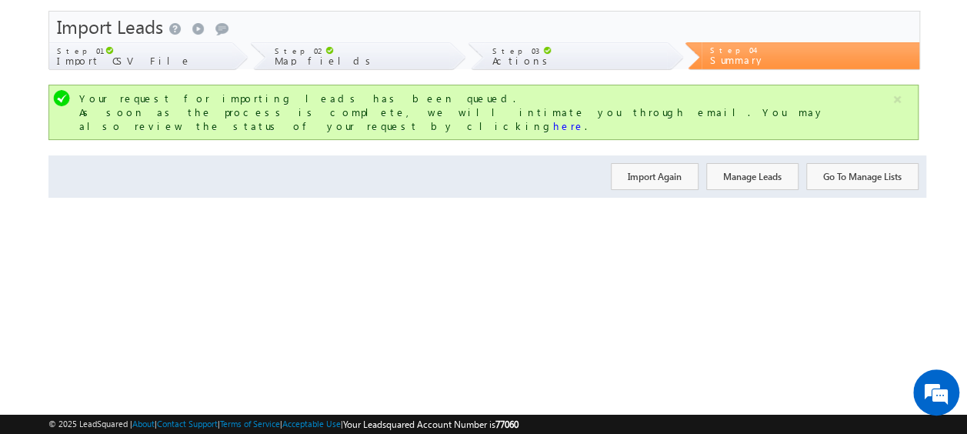
scroll to position [0, 0]
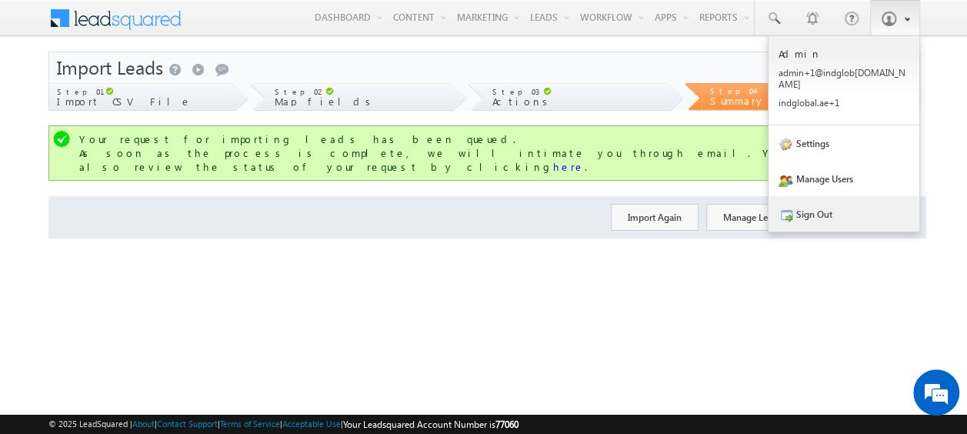
click at [826, 201] on link "Sign Out" at bounding box center [844, 213] width 151 height 35
